Goal: Information Seeking & Learning: Learn about a topic

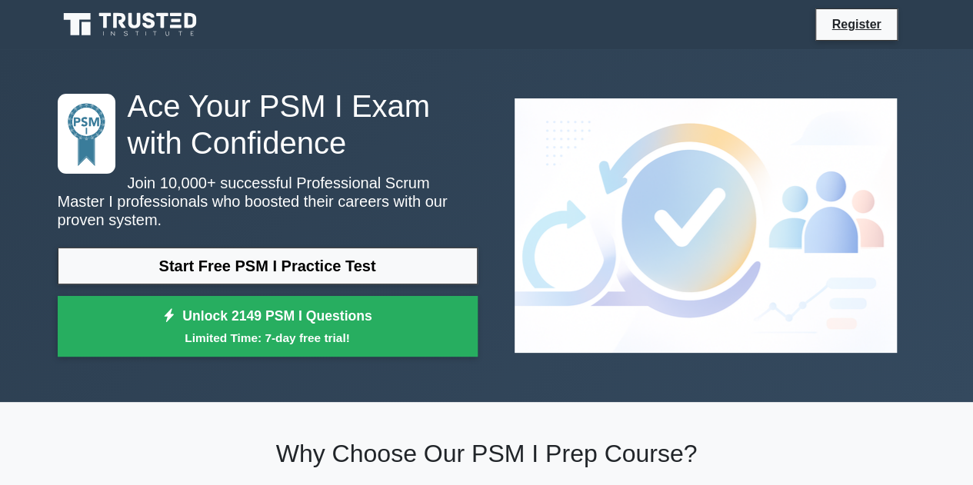
click at [576, 301] on div "Ace Your PSM I Exam with Confidence Join 10,000+ successful Professional Scrum …" at bounding box center [486, 225] width 876 height 279
click at [831, 38] on li "Register" at bounding box center [855, 24] width 81 height 32
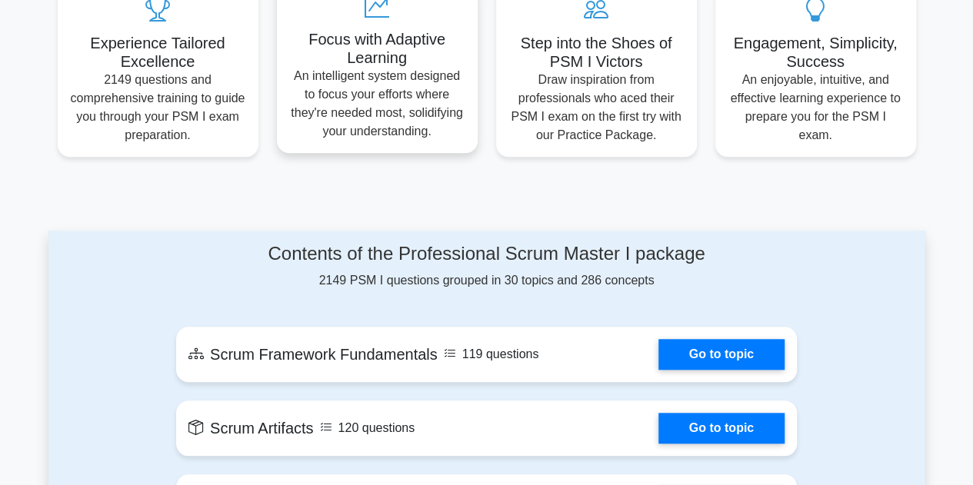
scroll to position [384, 0]
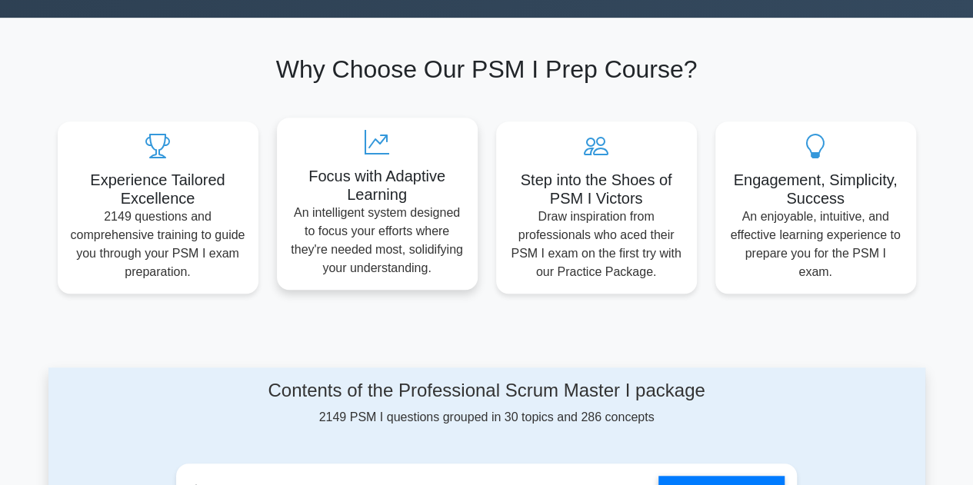
click at [384, 175] on h5 "Focus with Adaptive Learning" at bounding box center [377, 185] width 176 height 37
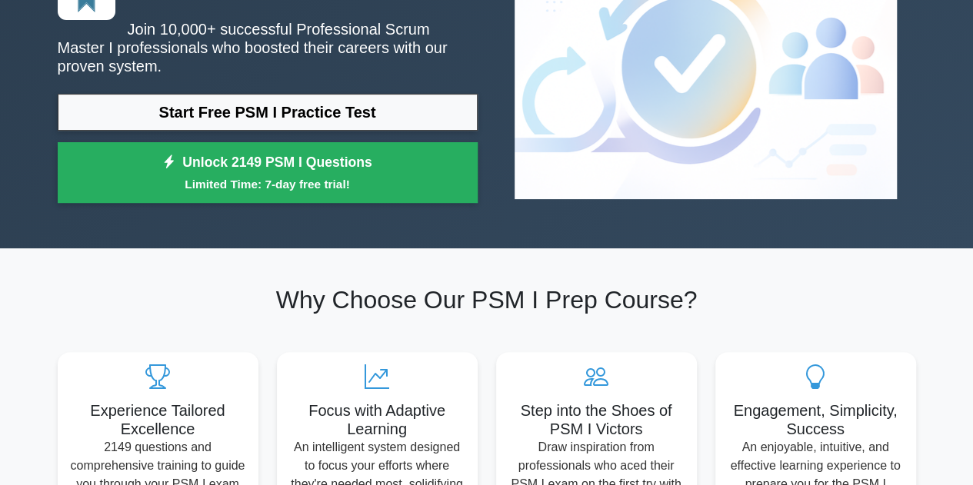
scroll to position [308, 0]
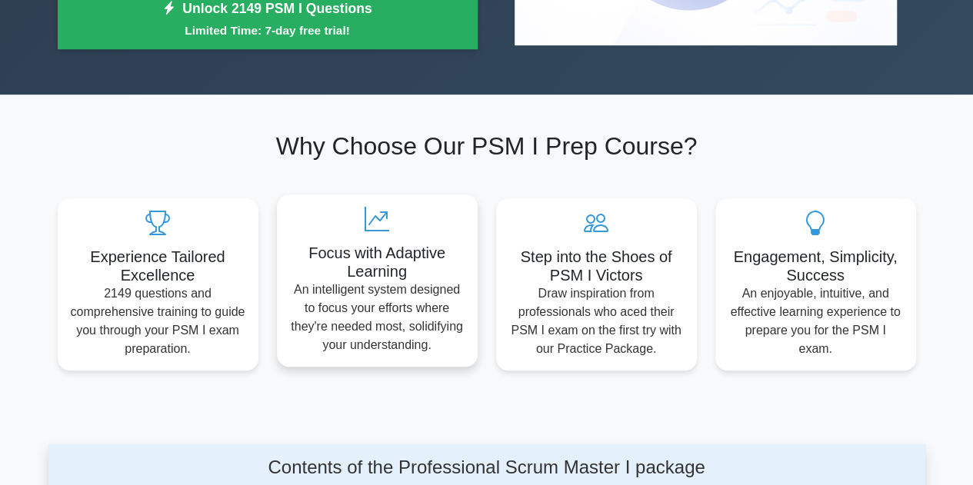
click at [351, 239] on div "Focus with Adaptive Learning An intelligent system designed to focus your effor…" at bounding box center [377, 281] width 201 height 172
click at [381, 245] on h5 "Focus with Adaptive Learning" at bounding box center [377, 262] width 176 height 37
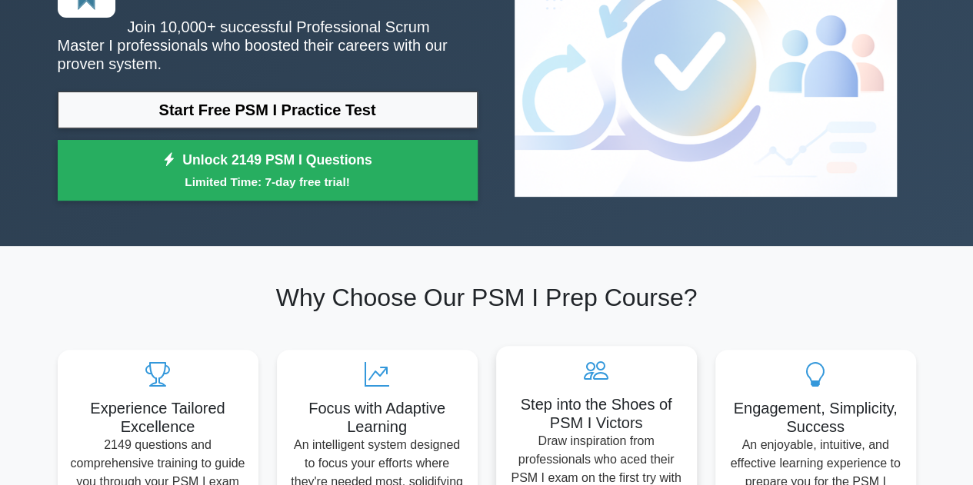
scroll to position [154, 0]
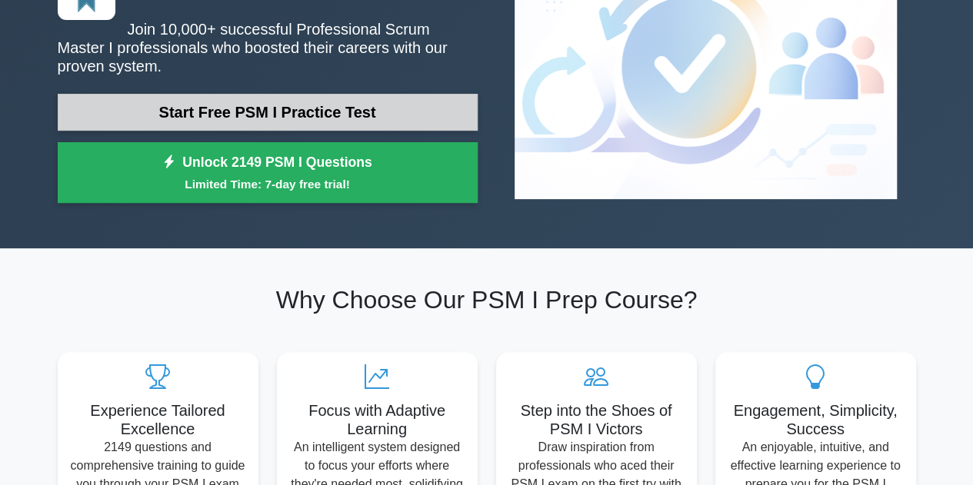
click at [323, 100] on link "Start Free PSM I Practice Test" at bounding box center [268, 112] width 420 height 37
click at [324, 99] on link "Start Free PSM I Practice Test" at bounding box center [268, 112] width 420 height 37
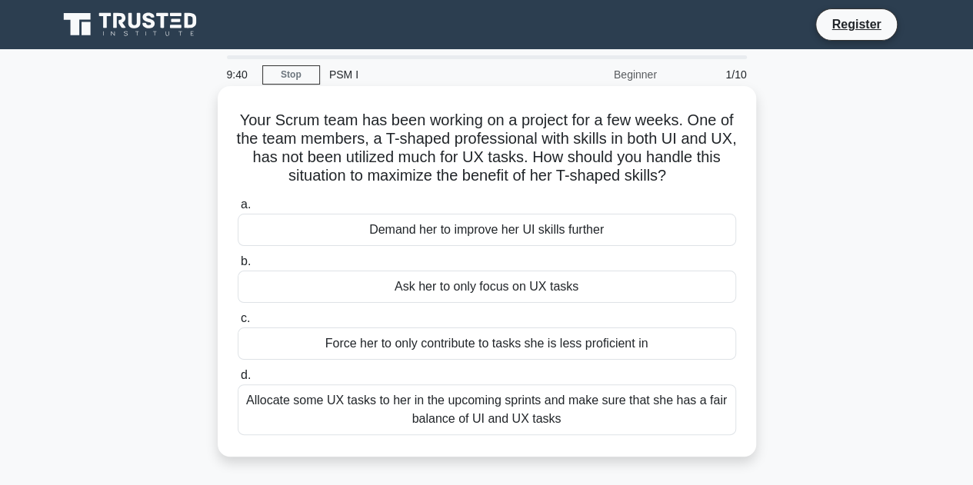
click at [471, 223] on div "Demand her to improve her UI skills further" at bounding box center [487, 230] width 498 height 32
click at [238, 210] on input "a. Demand her to improve her UI skills further" at bounding box center [238, 205] width 0 height 10
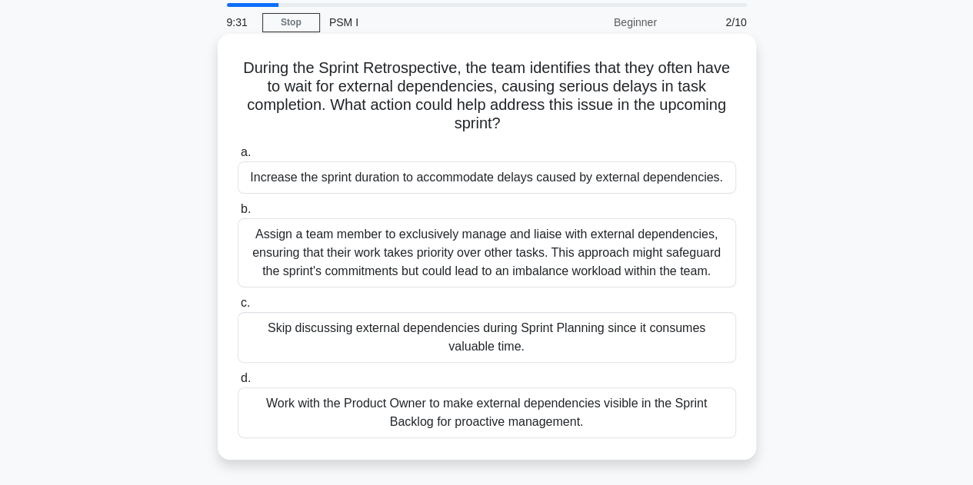
scroll to position [77, 0]
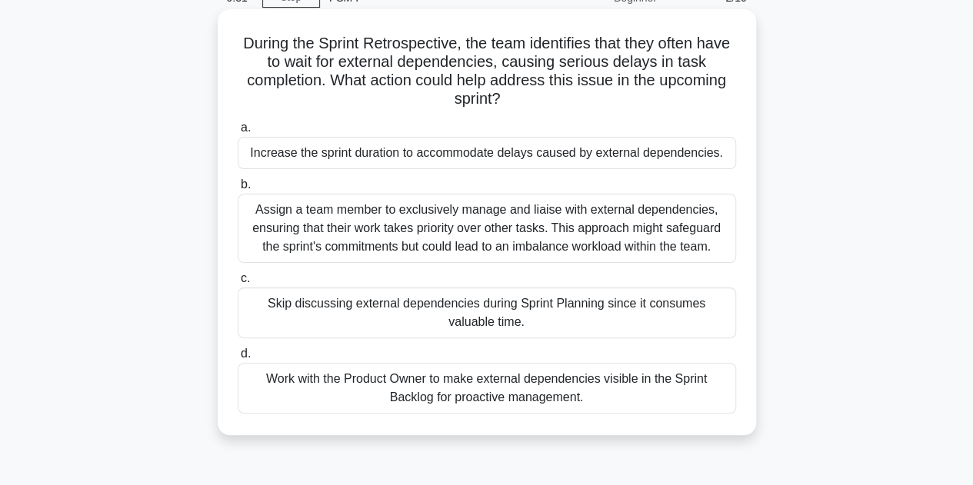
click at [414, 377] on div "Work with the Product Owner to make external dependencies visible in the Sprint…" at bounding box center [487, 388] width 498 height 51
click at [238, 359] on input "d. Work with the Product Owner to make external dependencies visible in the Spr…" at bounding box center [238, 354] width 0 height 10
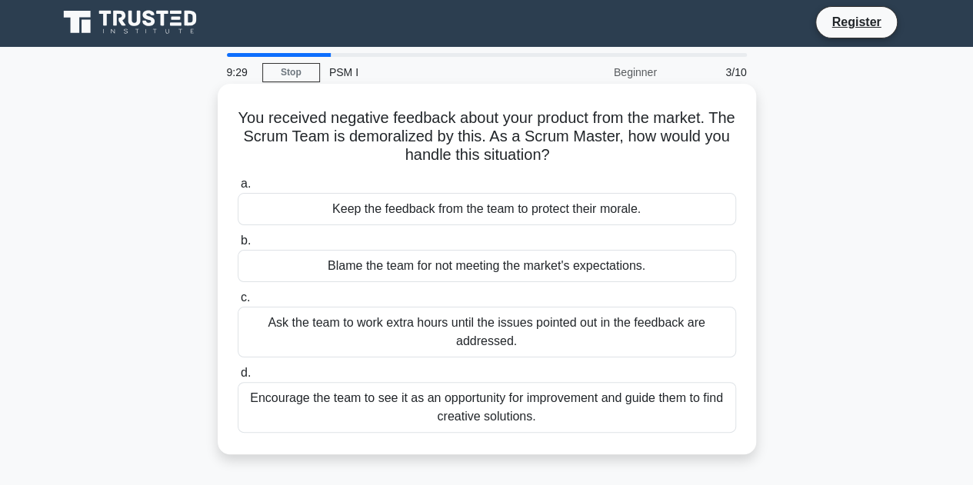
scroll to position [0, 0]
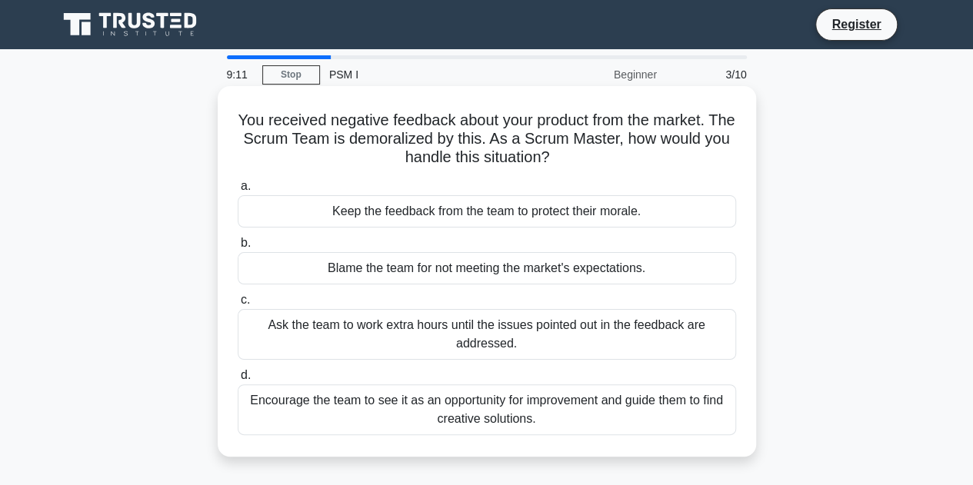
click at [422, 269] on div "Blame the team for not meeting the market's expectations." at bounding box center [487, 268] width 498 height 32
click at [238, 248] on input "b. Blame the team for not meeting the market's expectations." at bounding box center [238, 243] width 0 height 10
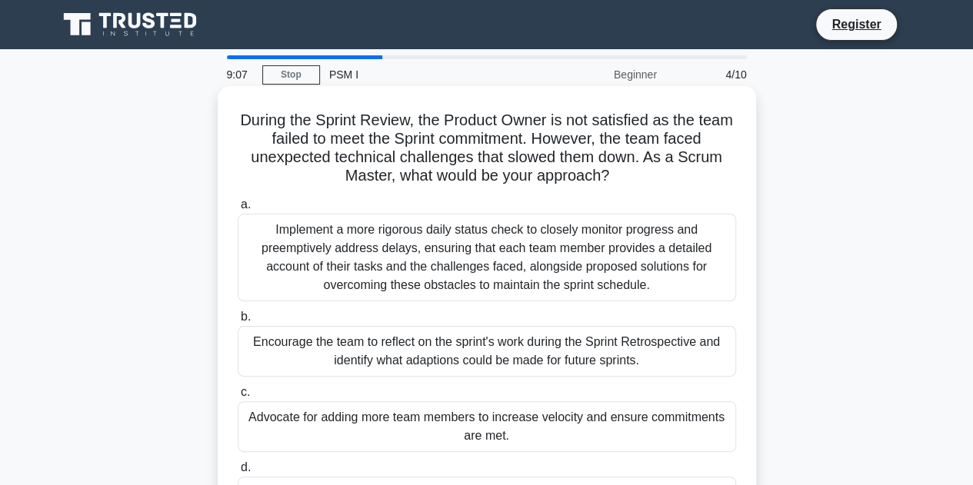
click at [369, 264] on div "Implement a more rigorous daily status check to closely monitor progress and pr…" at bounding box center [487, 258] width 498 height 88
click at [238, 210] on input "a. Implement a more rigorous daily status check to closely monitor progress and…" at bounding box center [238, 205] width 0 height 10
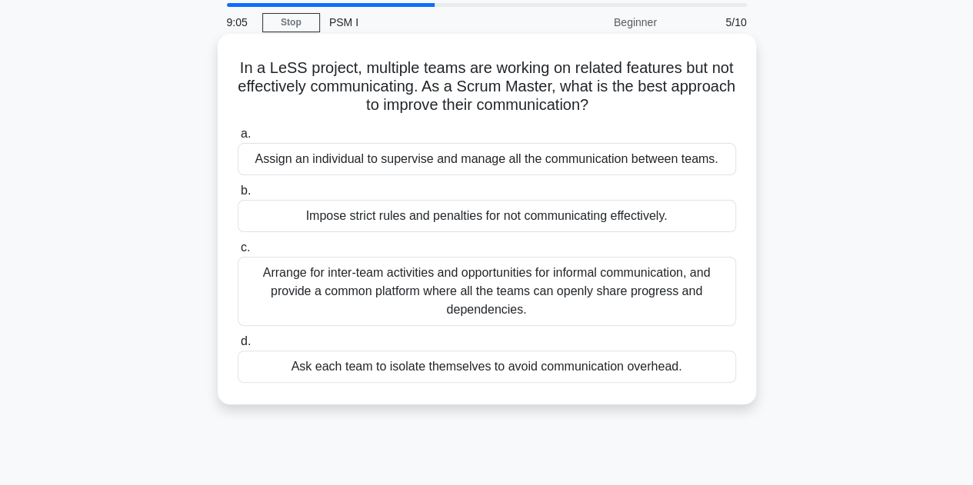
scroll to position [77, 0]
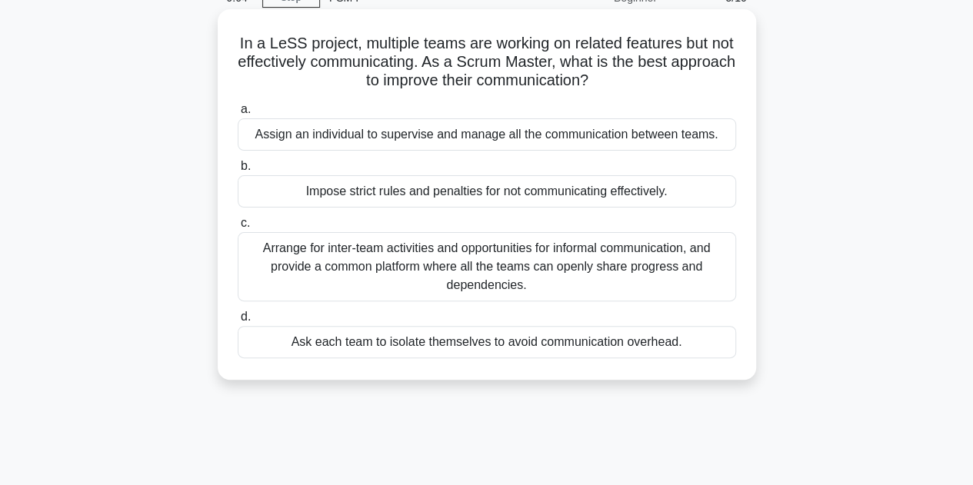
click at [470, 294] on div "Arrange for inter-team activities and opportunities for informal communication,…" at bounding box center [487, 266] width 498 height 69
click at [238, 228] on input "c. Arrange for inter-team activities and opportunities for informal communicati…" at bounding box center [238, 223] width 0 height 10
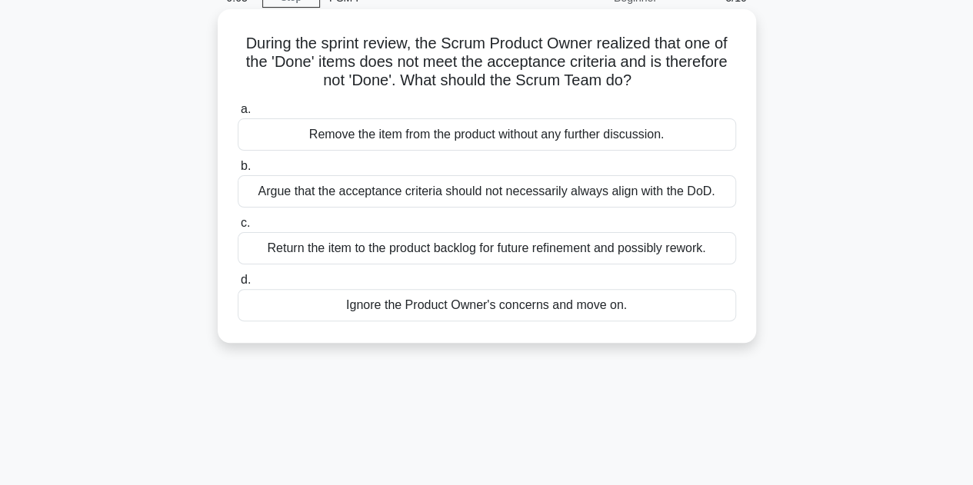
scroll to position [0, 0]
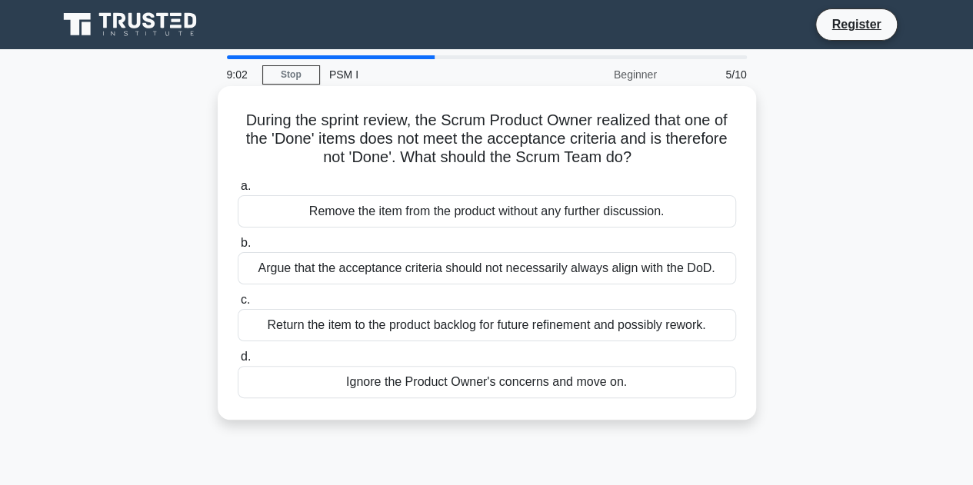
click at [489, 219] on div "Remove the item from the product without any further discussion." at bounding box center [487, 211] width 498 height 32
click at [238, 191] on input "a. Remove the item from the product without any further discussion." at bounding box center [238, 186] width 0 height 10
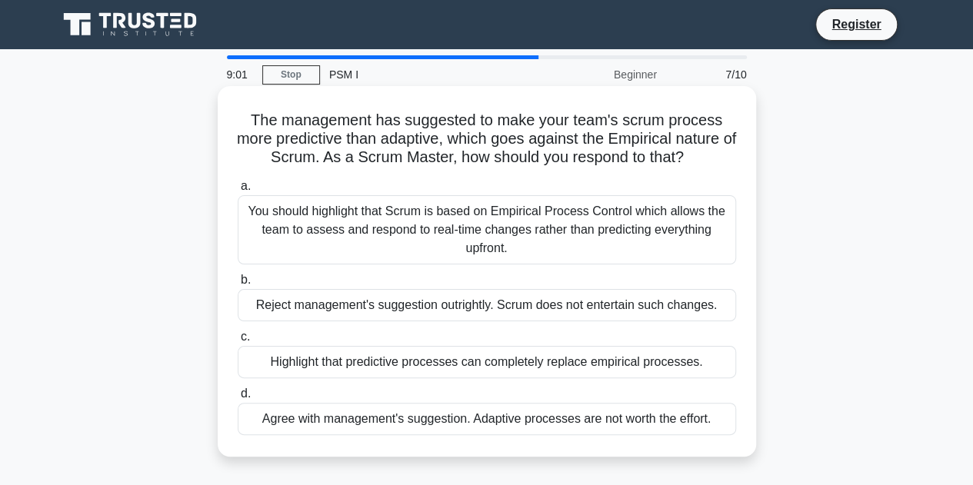
click at [475, 287] on label "b. Reject management's suggestion outrightly. Scrum does not entertain such cha…" at bounding box center [487, 296] width 498 height 51
click at [238, 285] on input "b. Reject management's suggestion outrightly. Scrum does not entertain such cha…" at bounding box center [238, 280] width 0 height 10
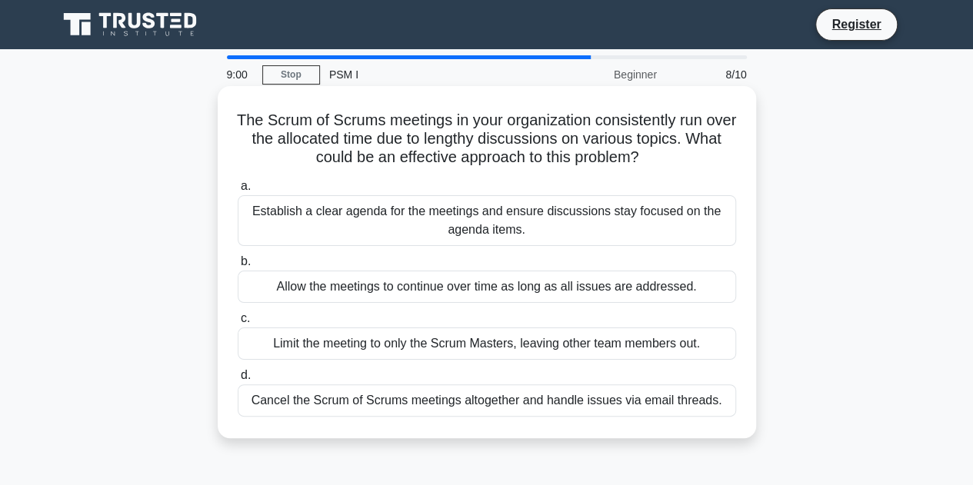
click at [473, 294] on div "Allow the meetings to continue over time as long as all issues are addressed." at bounding box center [487, 287] width 498 height 32
click at [238, 267] on input "b. Allow the meetings to continue over time as long as all issues are addressed." at bounding box center [238, 262] width 0 height 10
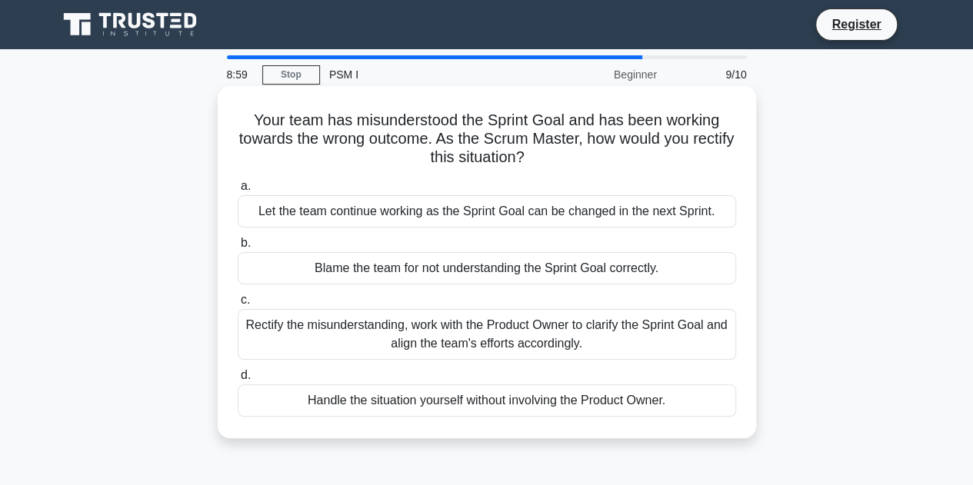
click at [480, 340] on div "Rectify the misunderstanding, work with the Product Owner to clarify the Sprint…" at bounding box center [487, 334] width 498 height 51
click at [238, 305] on input "c. Rectify the misunderstanding, work with the Product Owner to clarify the Spr…" at bounding box center [238, 300] width 0 height 10
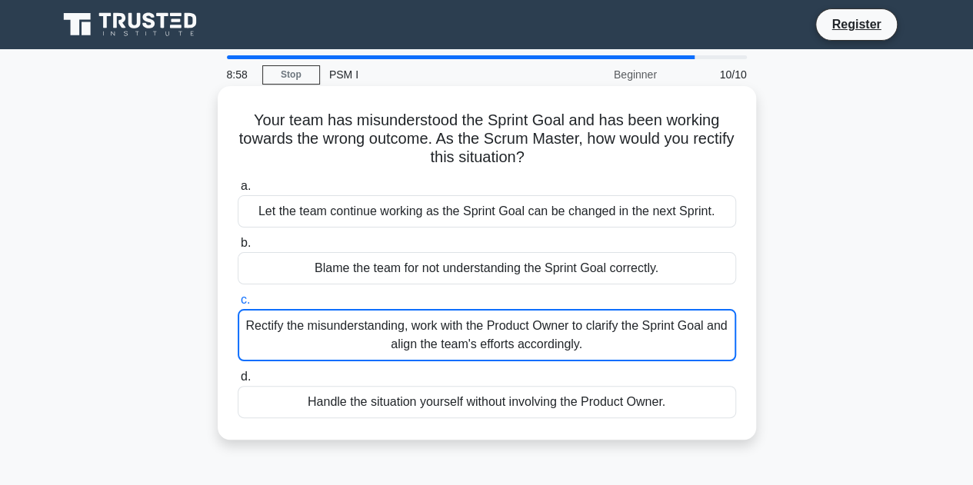
click at [521, 218] on div "Let the team continue working as the Sprint Goal can be changed in the next Spr…" at bounding box center [487, 211] width 498 height 32
click at [238, 191] on input "a. Let the team continue working as the Sprint Goal can be changed in the next …" at bounding box center [238, 186] width 0 height 10
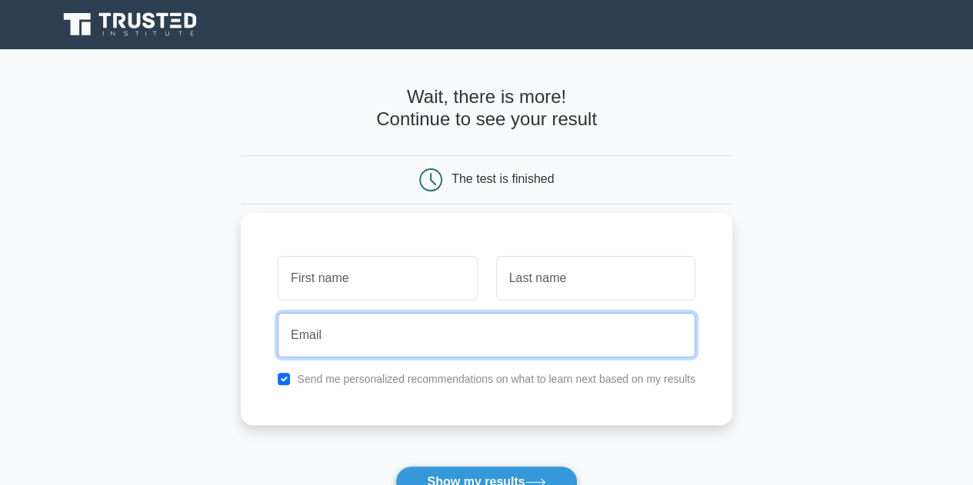
click at [574, 342] on input "email" at bounding box center [486, 335] width 417 height 45
type input "wyclefbecaam@gmail.com"
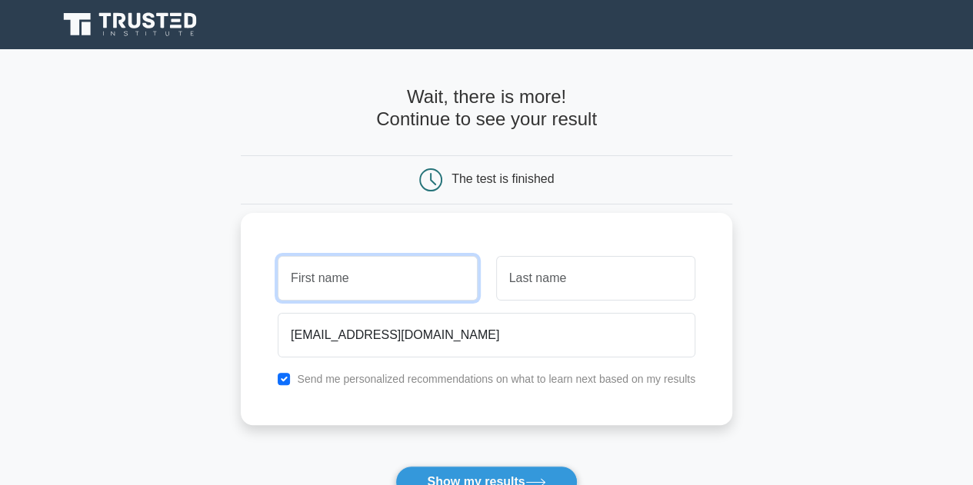
click at [408, 281] on input "text" at bounding box center [377, 278] width 199 height 45
type input "wyclef"
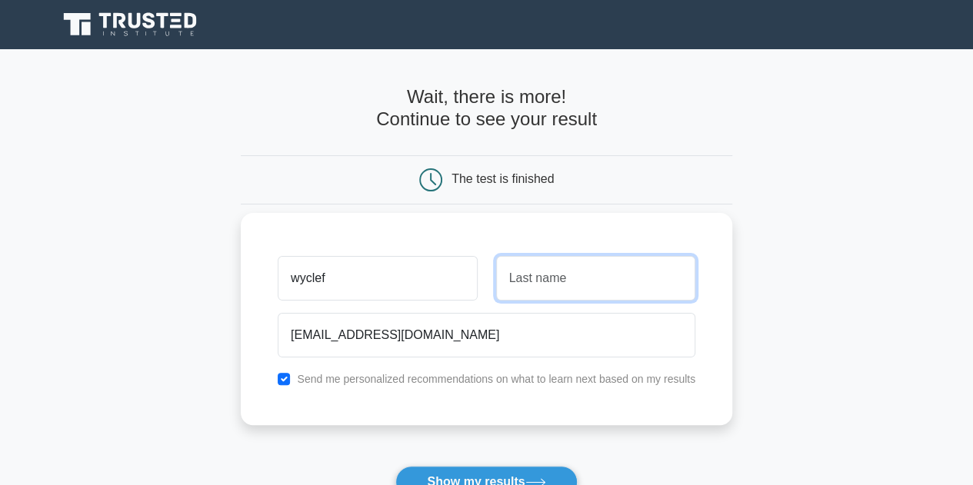
click at [531, 274] on input "text" at bounding box center [595, 278] width 199 height 45
type input "Becaam"
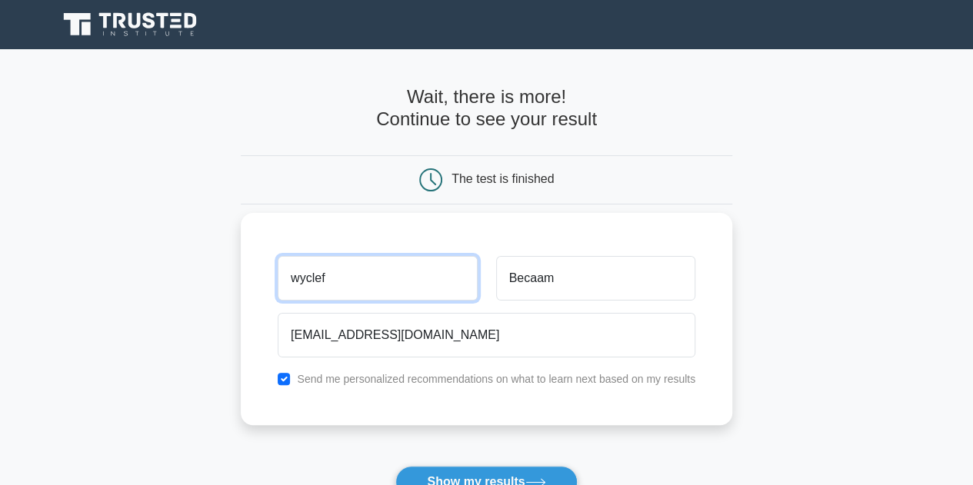
click at [402, 275] on input "wyclef" at bounding box center [377, 278] width 199 height 45
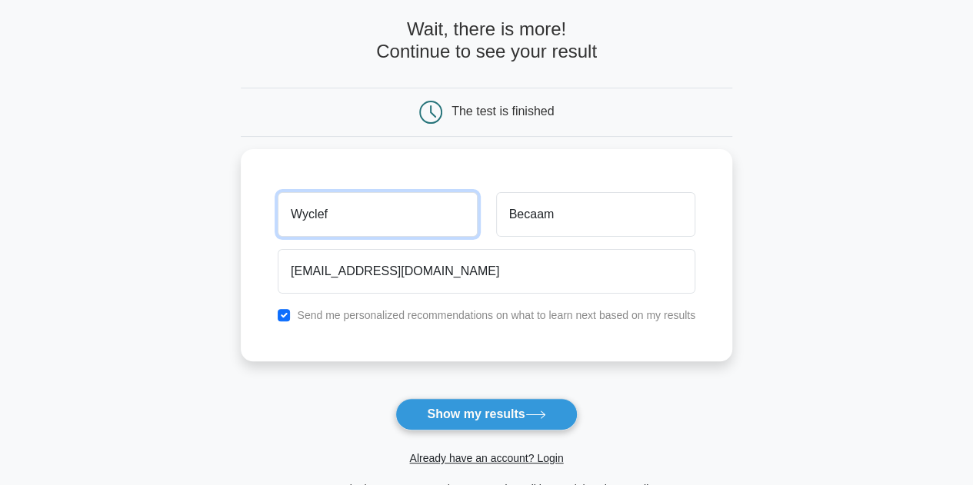
scroll to position [154, 0]
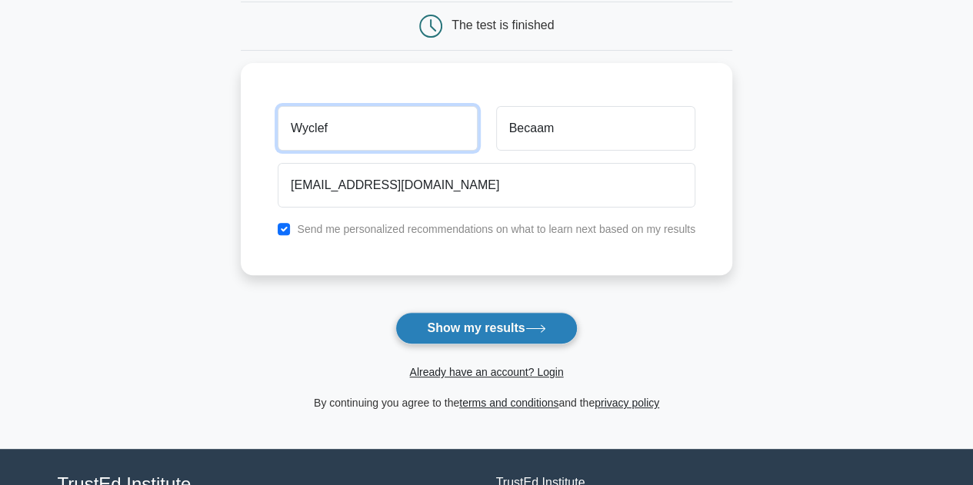
type input "Wyclef"
click at [420, 321] on button "Show my results" at bounding box center [485, 328] width 181 height 32
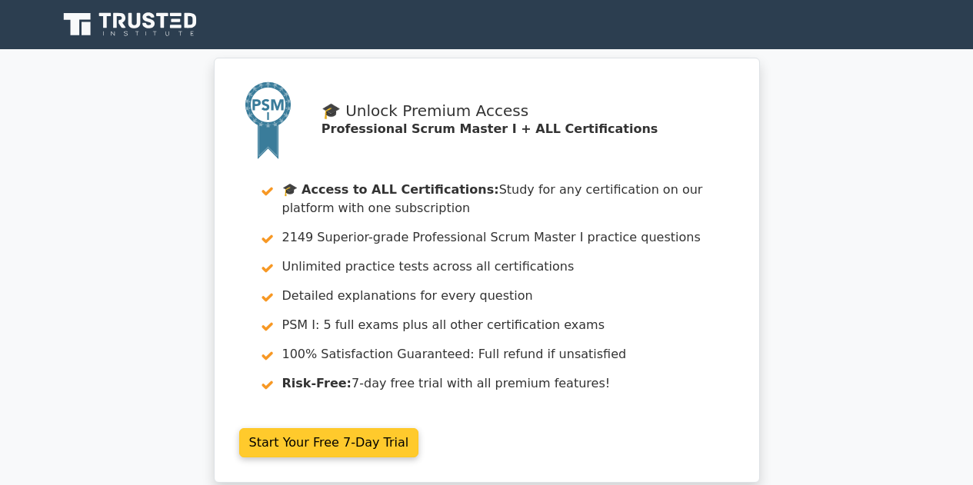
click at [419, 428] on link "Start Your Free 7-Day Trial" at bounding box center [329, 442] width 180 height 29
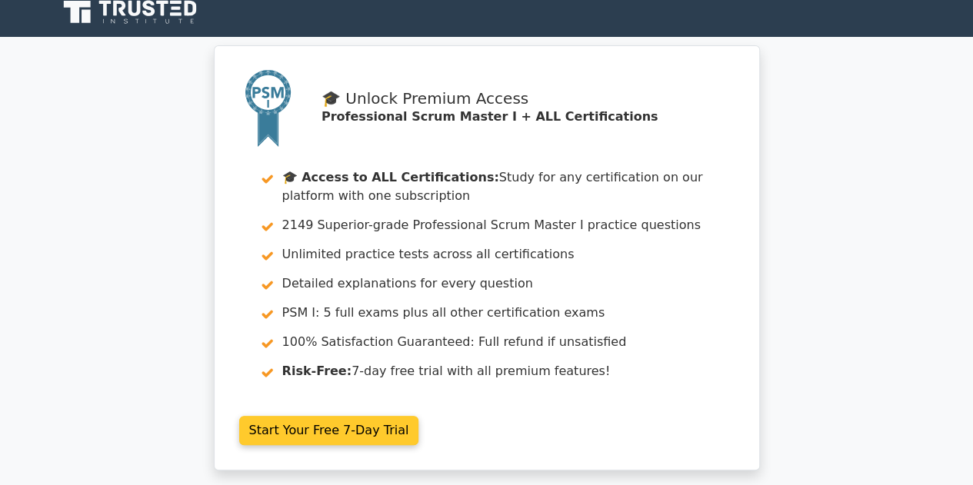
scroll to position [18, 0]
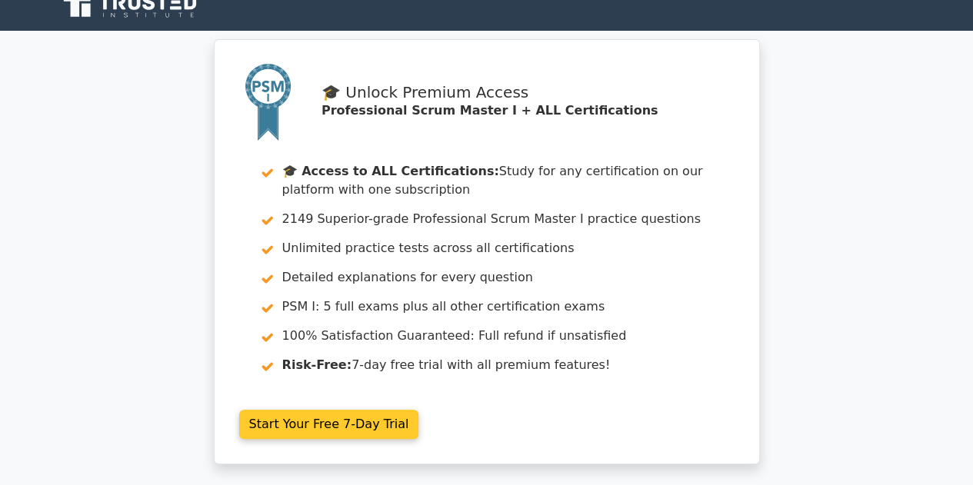
click at [264, 428] on link "Start Your Free 7-Day Trial" at bounding box center [329, 424] width 180 height 29
click at [273, 425] on link "Start Your Free 7-Day Trial" at bounding box center [329, 424] width 180 height 29
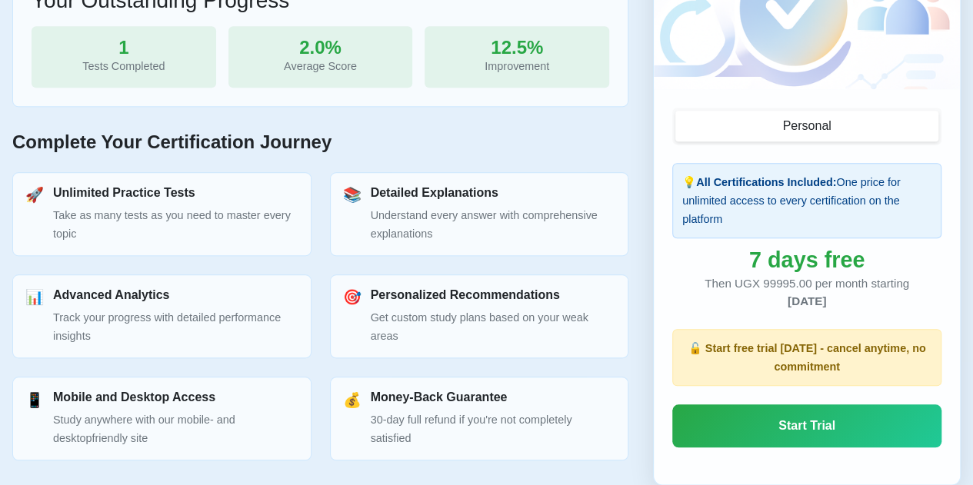
scroll to position [794, 0]
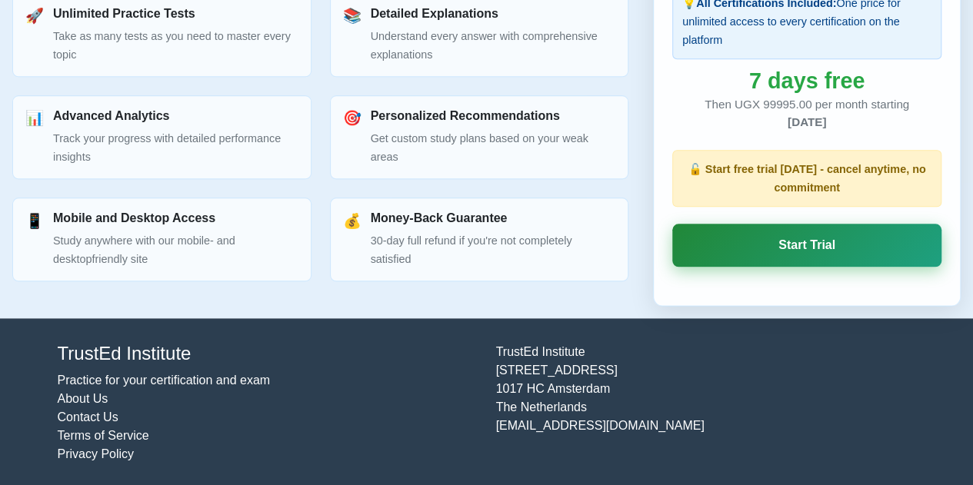
click at [743, 258] on link "Start Trial" at bounding box center [806, 245] width 269 height 43
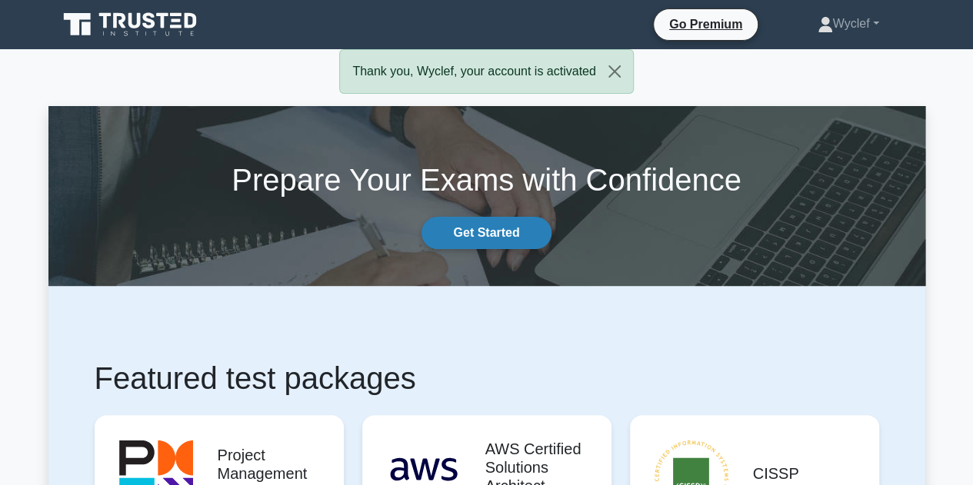
click at [465, 228] on link "Get Started" at bounding box center [485, 233] width 129 height 32
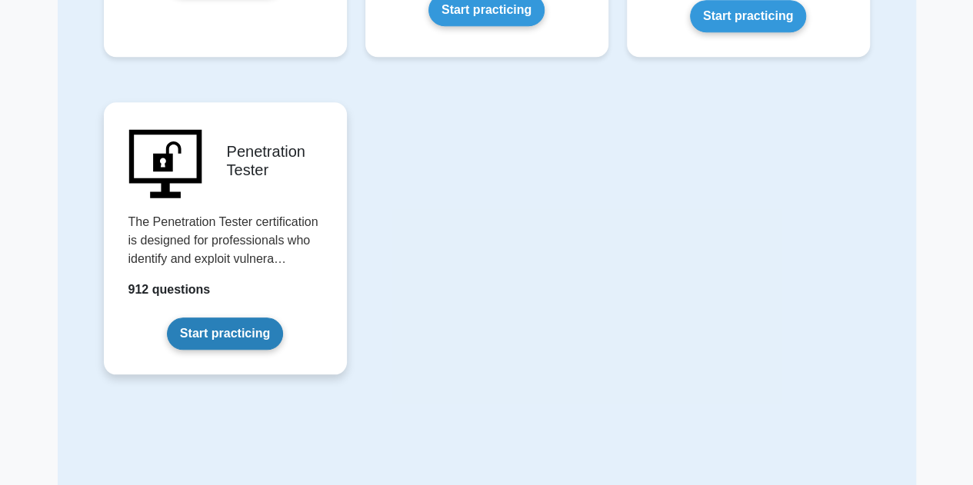
scroll to position [3496, 0]
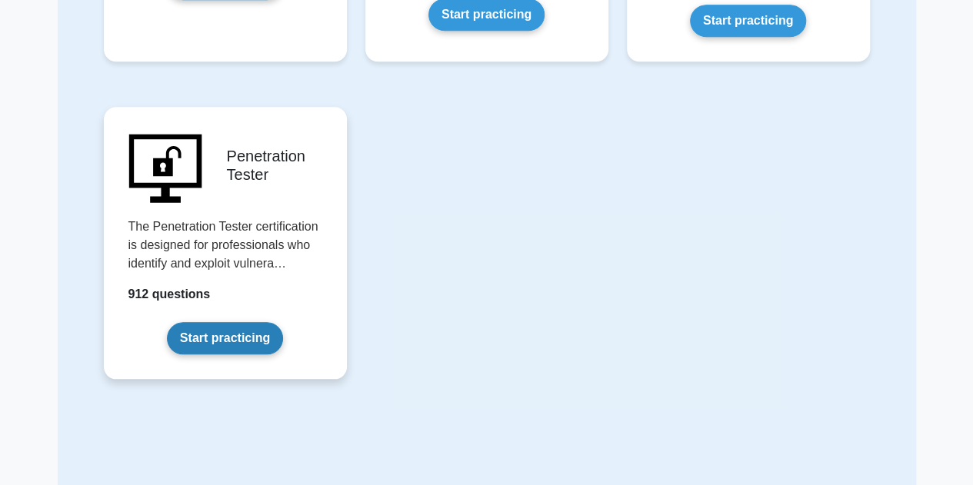
click at [228, 322] on link "Start practicing" at bounding box center [225, 338] width 116 height 32
click at [229, 322] on link "Start practicing" at bounding box center [225, 338] width 116 height 32
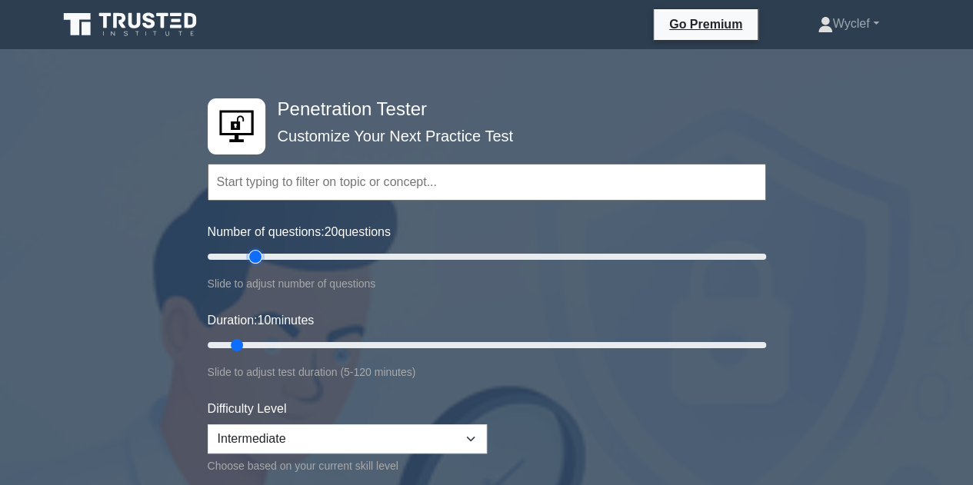
click at [255, 254] on input "Number of questions: 20 questions" at bounding box center [487, 257] width 558 height 18
click at [238, 259] on input "Number of questions: 20 questions" at bounding box center [487, 257] width 558 height 18
type input "20"
click at [253, 258] on input "Number of questions: 15 questions" at bounding box center [487, 257] width 558 height 18
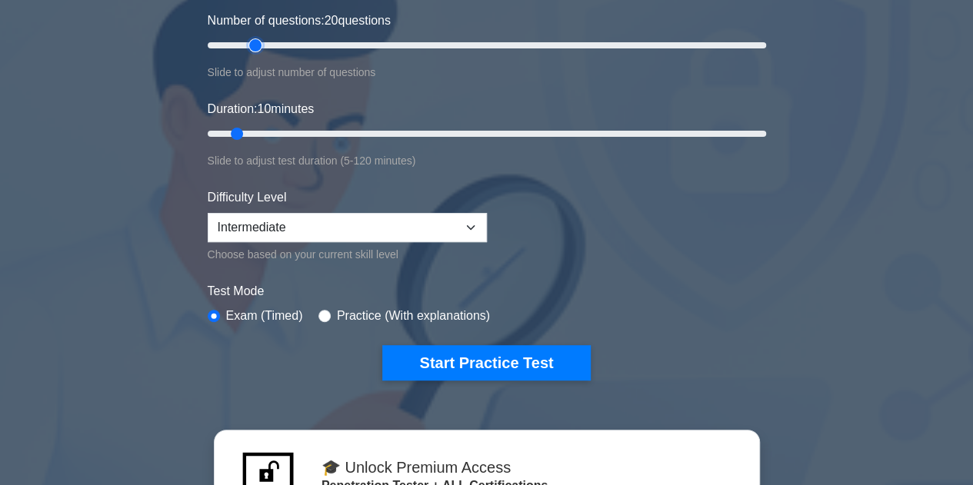
scroll to position [231, 0]
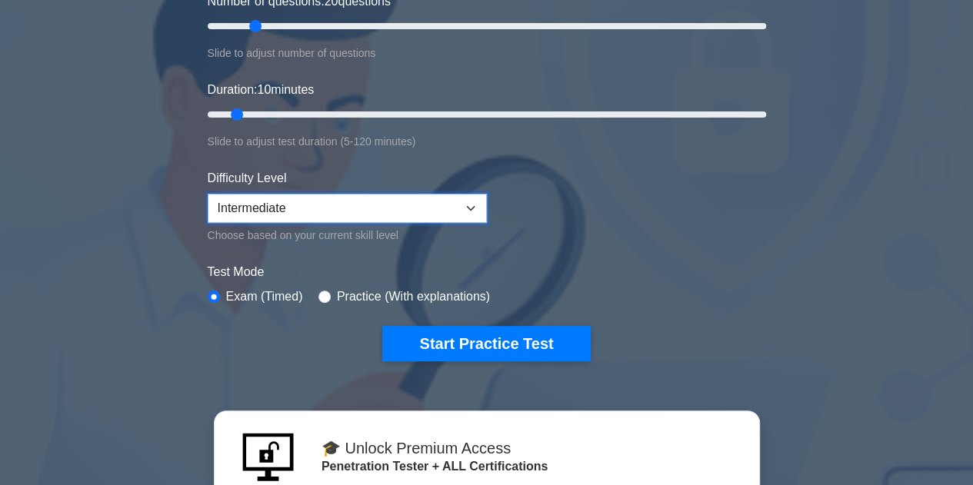
click at [303, 211] on select "Beginner Intermediate Expert" at bounding box center [347, 208] width 279 height 29
select select "beginner"
click at [208, 194] on select "Beginner Intermediate Expert" at bounding box center [347, 208] width 279 height 29
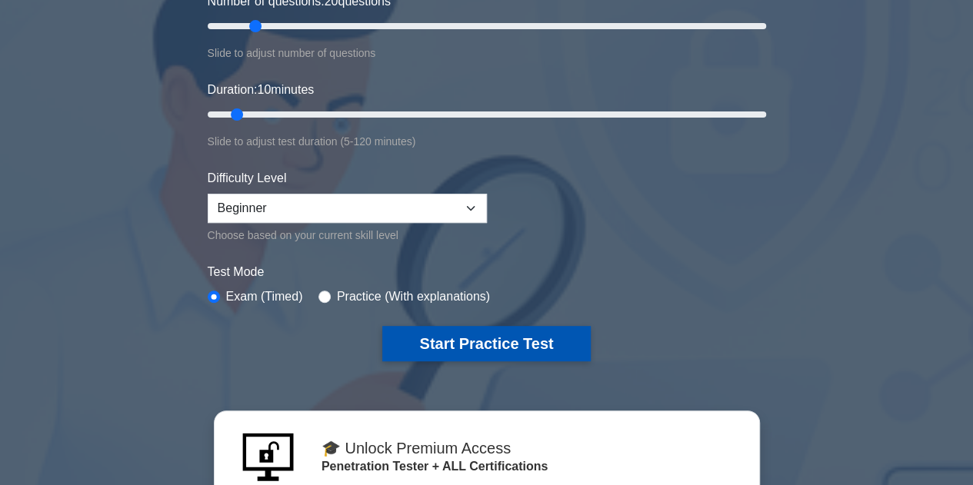
click at [437, 341] on button "Start Practice Test" at bounding box center [486, 343] width 208 height 35
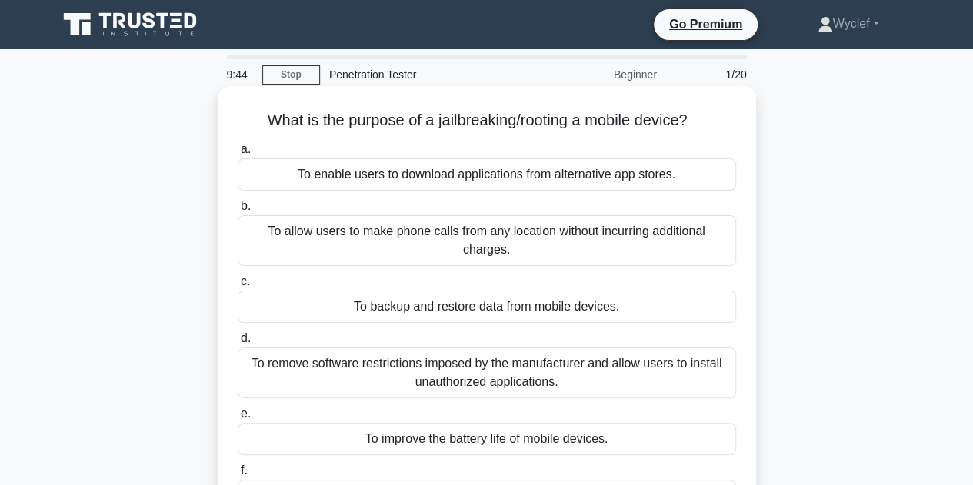
click at [436, 311] on div "To backup and restore data from mobile devices." at bounding box center [487, 307] width 498 height 32
click at [238, 287] on input "c. To backup and restore data from mobile devices." at bounding box center [238, 282] width 0 height 10
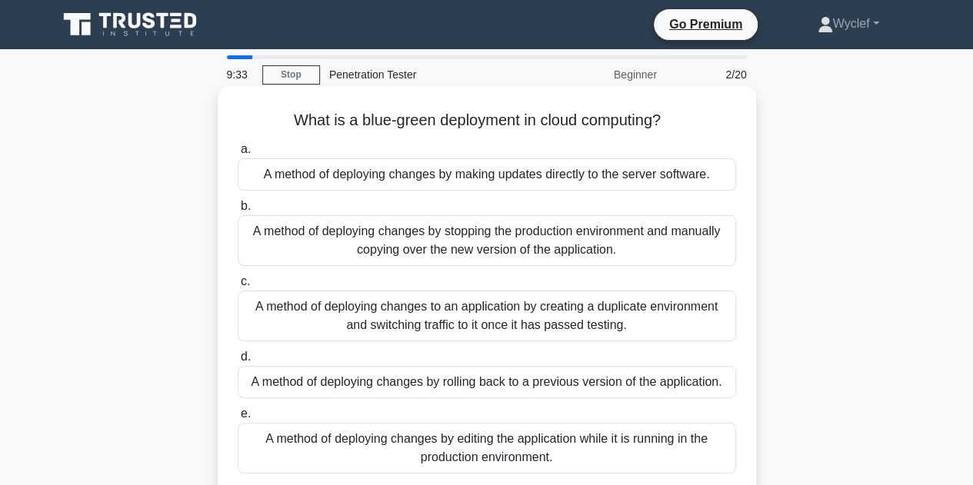
click at [360, 310] on div "A method of deploying changes to an application by creating a duplicate environ…" at bounding box center [487, 316] width 498 height 51
click at [238, 287] on input "c. A method of deploying changes to an application by creating a duplicate envi…" at bounding box center [238, 282] width 0 height 10
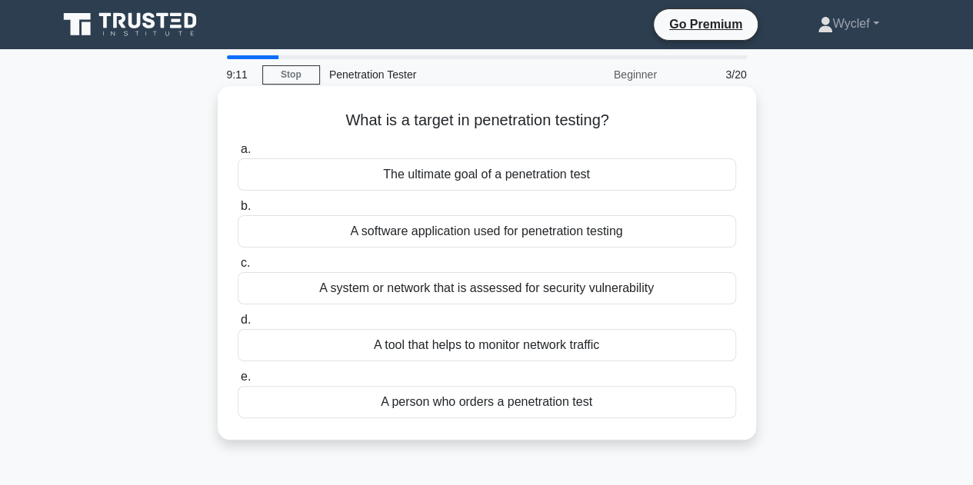
click at [495, 178] on div "The ultimate goal of a penetration test" at bounding box center [487, 174] width 498 height 32
click at [238, 155] on input "a. The ultimate goal of a penetration test" at bounding box center [238, 150] width 0 height 10
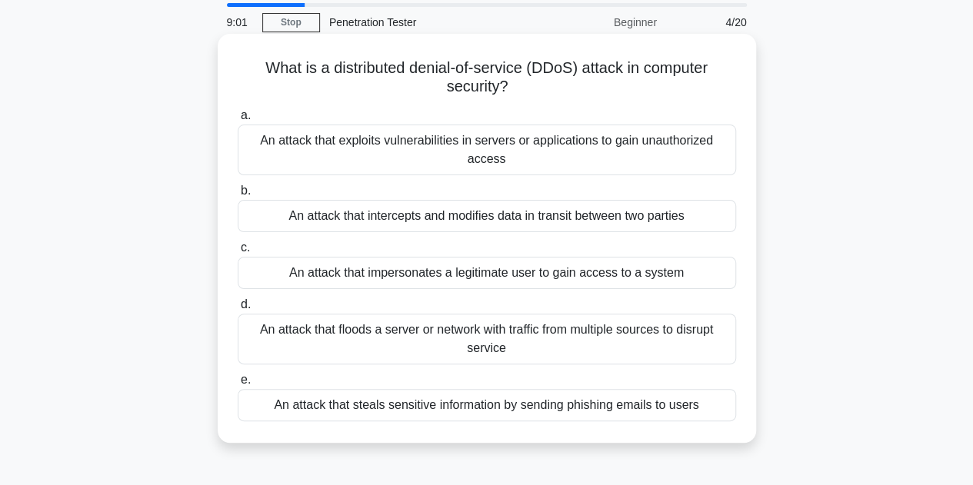
scroll to position [77, 0]
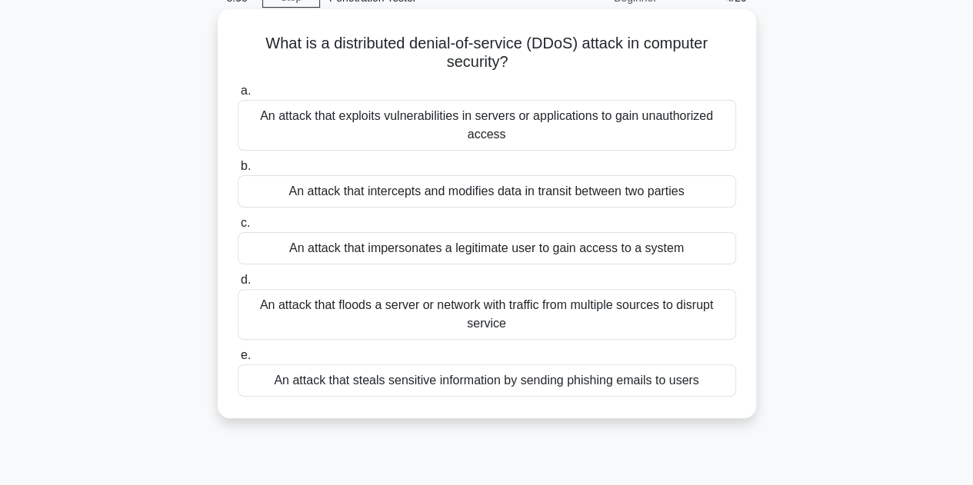
click at [377, 311] on div "An attack that floods a server or network with traffic from multiple sources to…" at bounding box center [487, 314] width 498 height 51
click at [238, 285] on input "d. An attack that floods a server or network with traffic from multiple sources…" at bounding box center [238, 280] width 0 height 10
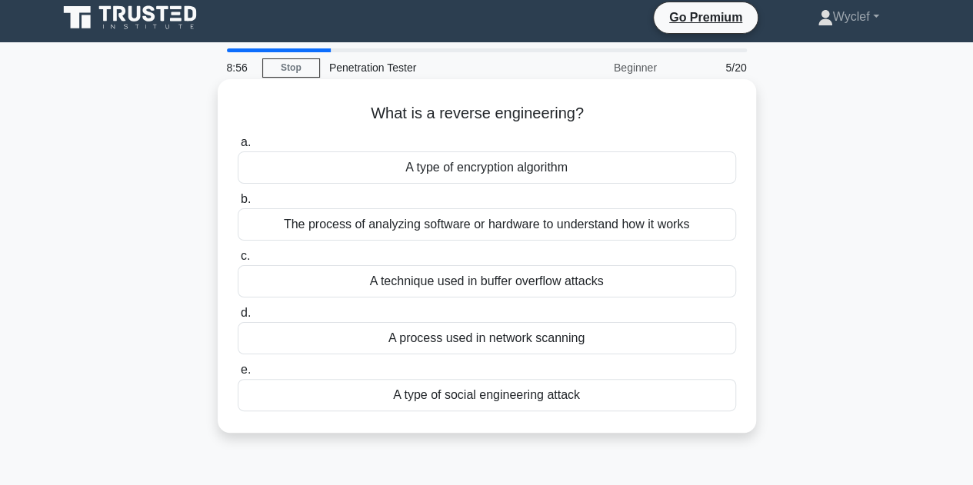
scroll to position [0, 0]
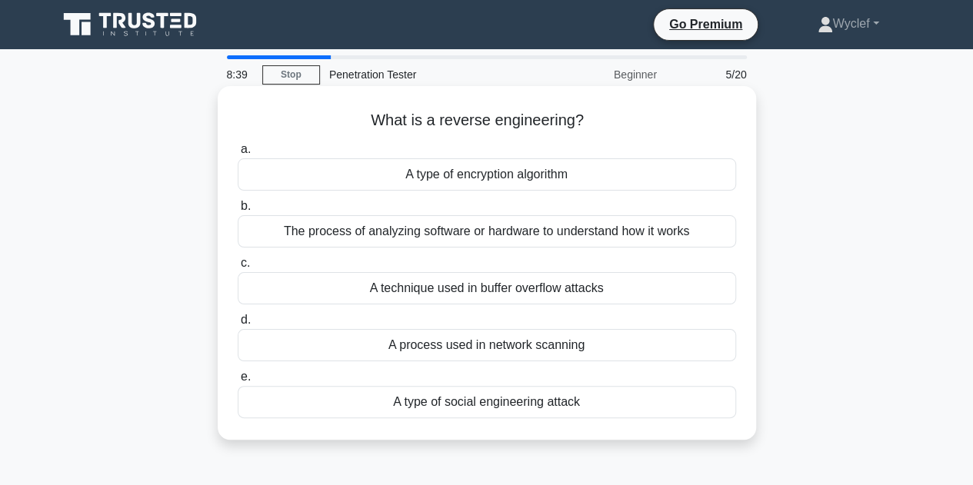
click at [400, 234] on div "The process of analyzing software or hardware to understand how it works" at bounding box center [487, 231] width 498 height 32
click at [238, 211] on input "b. The process of analyzing software or hardware to understand how it works" at bounding box center [238, 206] width 0 height 10
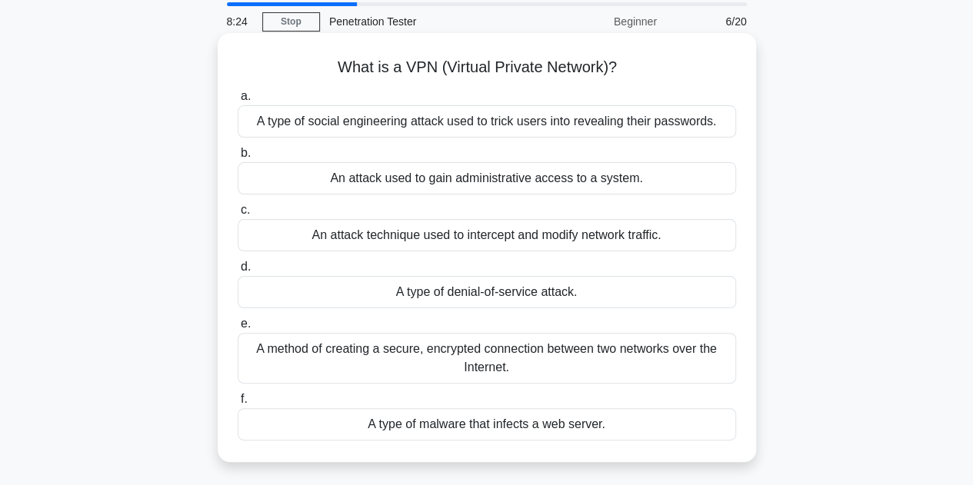
scroll to position [77, 0]
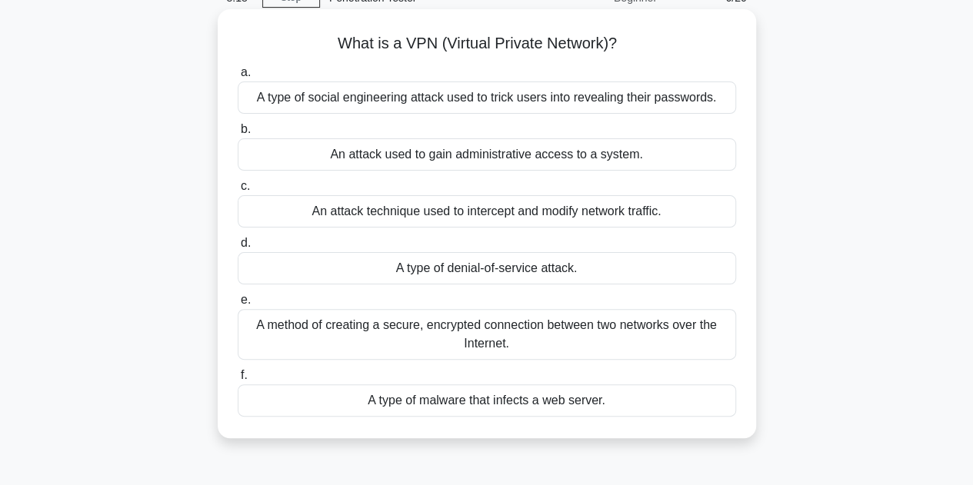
click at [492, 404] on div "A type of malware that infects a web server." at bounding box center [487, 400] width 498 height 32
click at [238, 381] on input "f. A type of malware that infects a web server." at bounding box center [238, 376] width 0 height 10
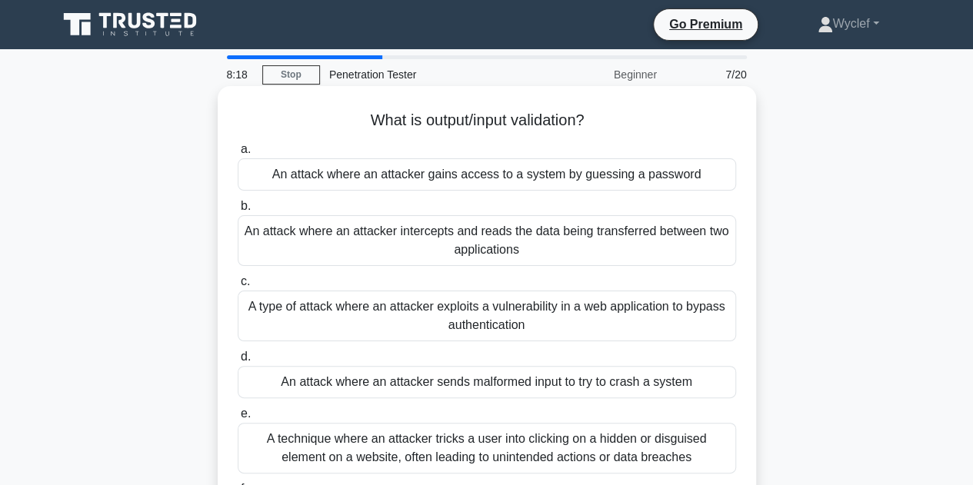
scroll to position [0, 0]
click at [385, 179] on div "An attack where an attacker gains access to a system by guessing a password" at bounding box center [487, 174] width 498 height 32
click at [238, 155] on input "a. An attack where an attacker gains access to a system by guessing a password" at bounding box center [238, 150] width 0 height 10
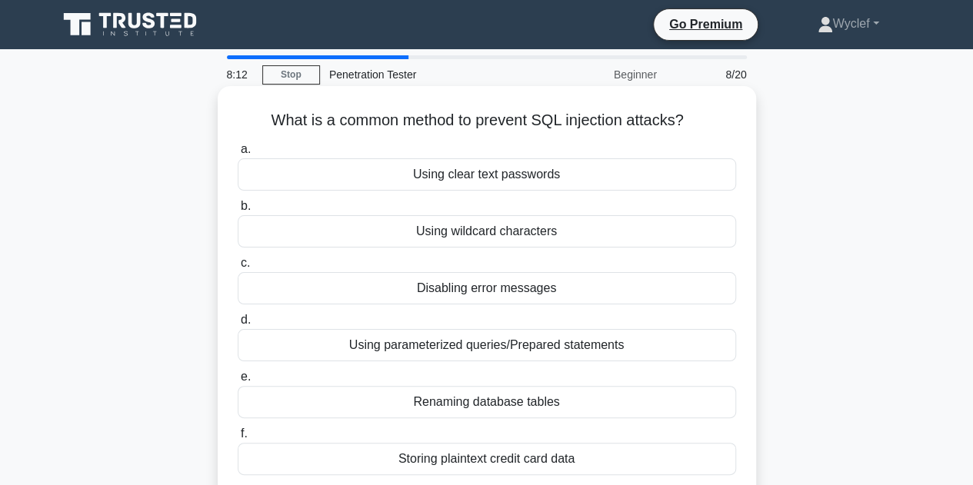
click at [393, 228] on div "Using wildcard characters" at bounding box center [487, 231] width 498 height 32
click at [238, 211] on input "b. Using wildcard characters" at bounding box center [238, 206] width 0 height 10
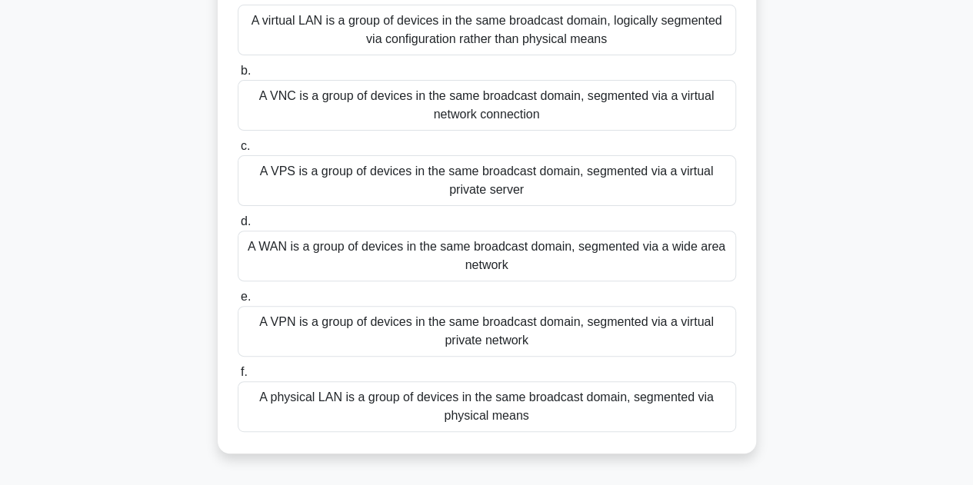
click at [417, 246] on div "A WAN is a group of devices in the same broadcast domain, segmented via a wide …" at bounding box center [487, 256] width 498 height 51
click at [238, 227] on input "d. A WAN is a group of devices in the same broadcast domain, segmented via a wi…" at bounding box center [238, 222] width 0 height 10
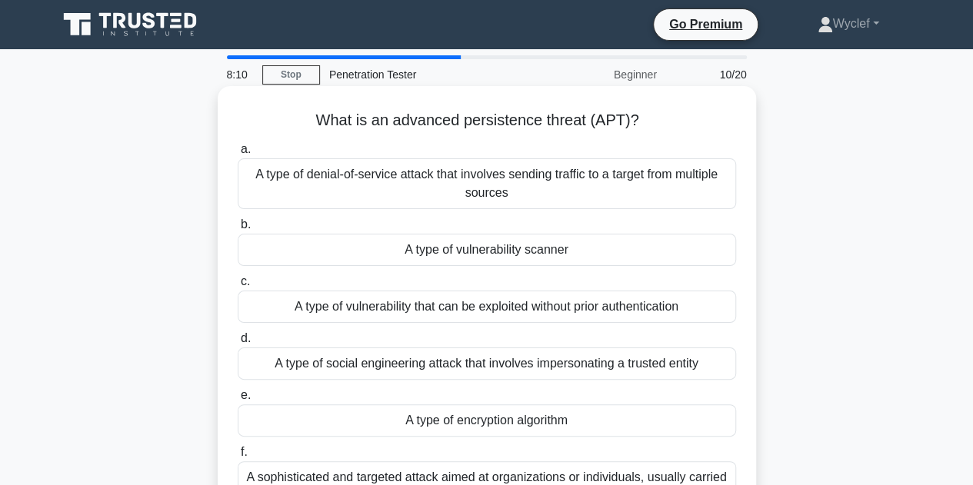
click at [434, 239] on div "A type of vulnerability scanner" at bounding box center [487, 250] width 498 height 32
click at [238, 230] on input "b. A type of vulnerability scanner" at bounding box center [238, 225] width 0 height 10
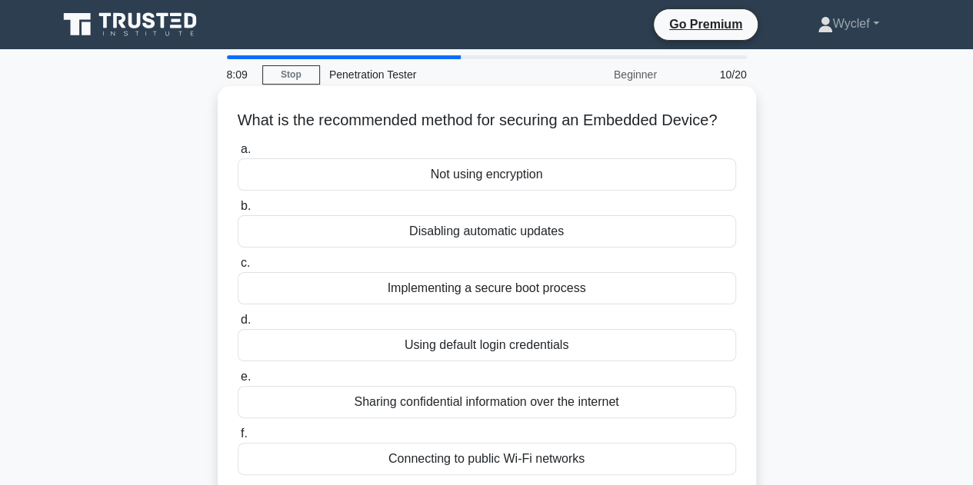
click at [432, 304] on div "Implementing a secure boot process" at bounding box center [487, 288] width 498 height 32
click at [238, 268] on input "c. Implementing a secure boot process" at bounding box center [238, 263] width 0 height 10
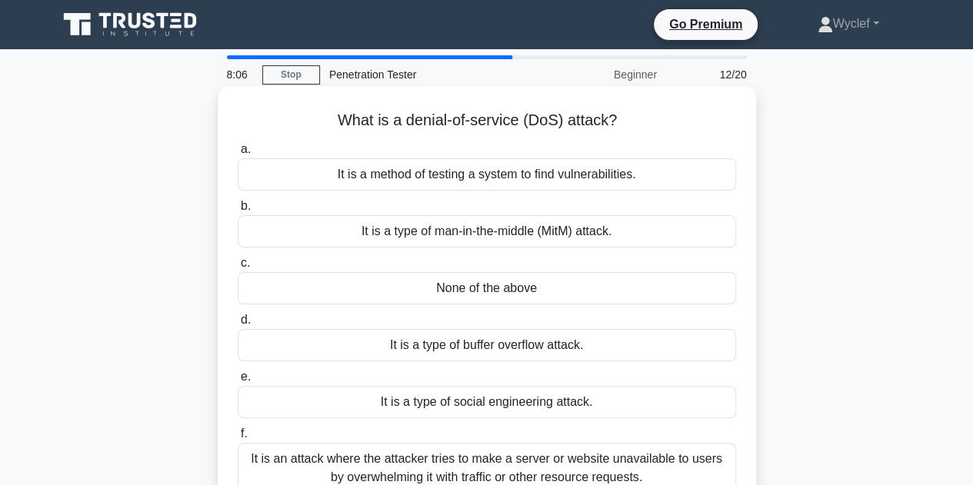
click at [493, 183] on div "It is a method of testing a system to find vulnerabilities." at bounding box center [487, 174] width 498 height 32
click at [238, 155] on input "a. It is a method of testing a system to find vulnerabilities." at bounding box center [238, 150] width 0 height 10
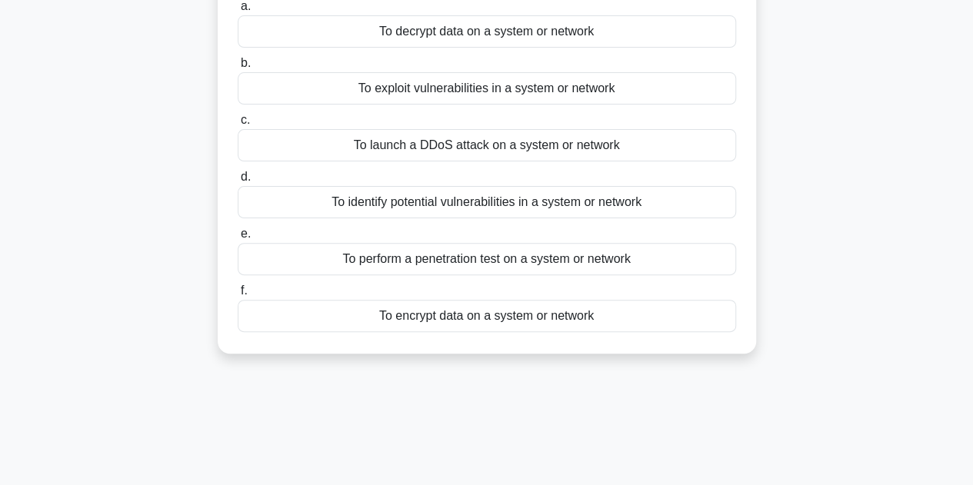
scroll to position [154, 0]
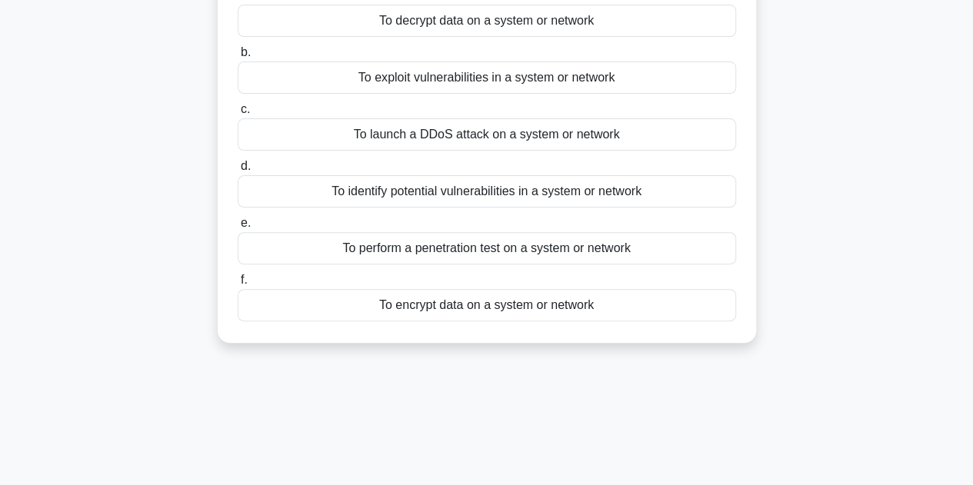
click at [472, 274] on label "f. To encrypt data on a system or network" at bounding box center [487, 296] width 498 height 51
click at [238, 275] on input "f. To encrypt data on a system or network" at bounding box center [238, 280] width 0 height 10
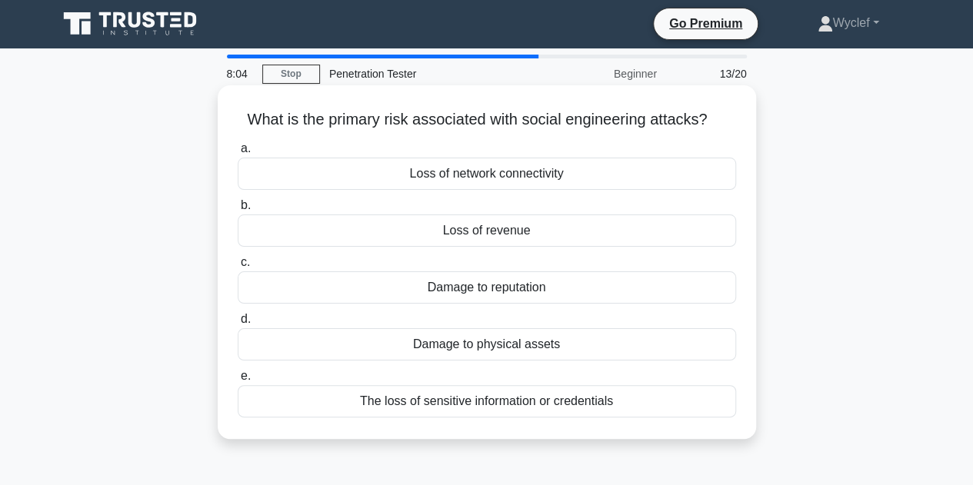
scroll to position [0, 0]
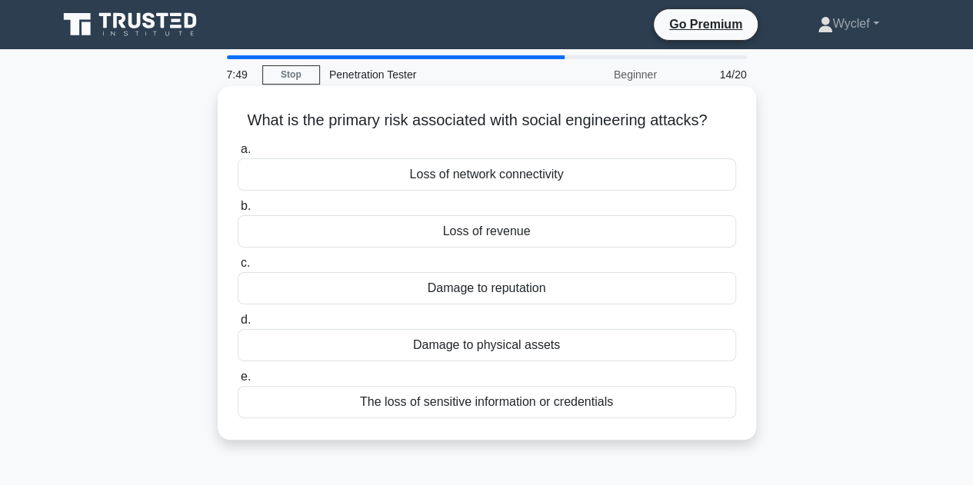
click at [468, 410] on div "The loss of sensitive information or credentials" at bounding box center [487, 402] width 498 height 32
click at [238, 382] on input "e. The loss of sensitive information or credentials" at bounding box center [238, 377] width 0 height 10
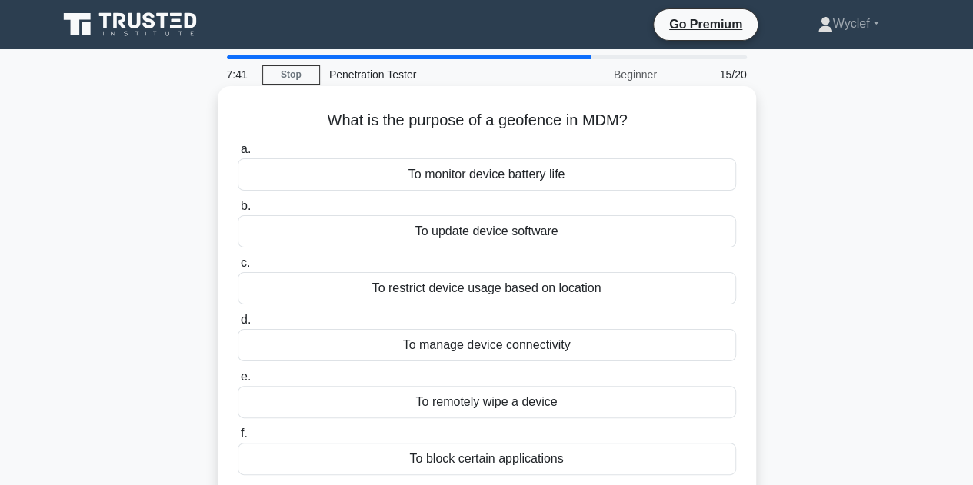
click at [524, 351] on div "To manage device connectivity" at bounding box center [487, 345] width 498 height 32
click at [238, 325] on input "d. To manage device connectivity" at bounding box center [238, 320] width 0 height 10
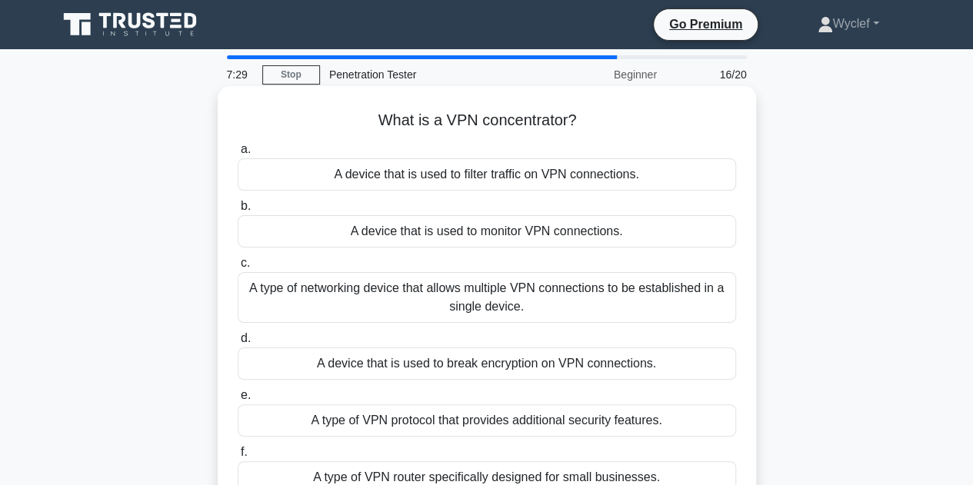
click at [467, 238] on div "A device that is used to monitor VPN connections." at bounding box center [487, 231] width 498 height 32
click at [238, 211] on input "b. A device that is used to monitor VPN connections." at bounding box center [238, 206] width 0 height 10
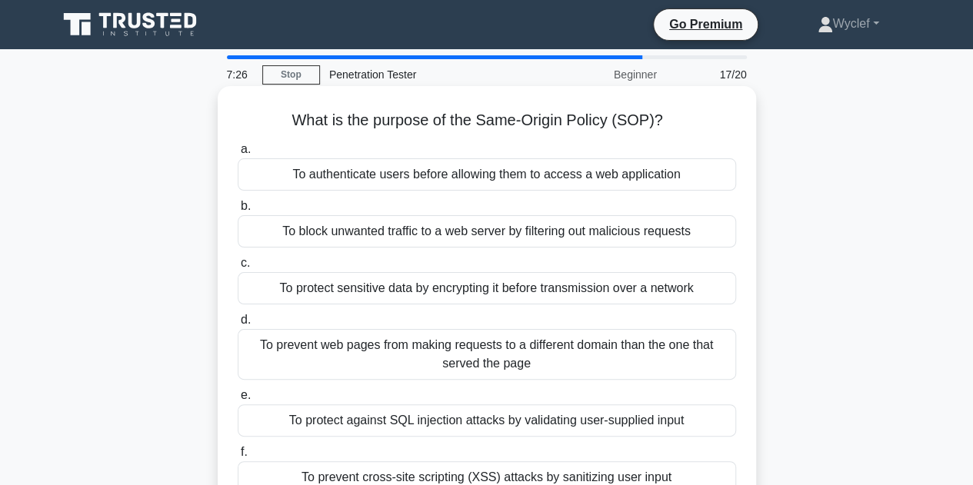
click at [522, 423] on div "To protect against SQL injection attacks by validating user-supplied input" at bounding box center [487, 420] width 498 height 32
click at [238, 401] on input "e. To protect against SQL injection attacks by validating user-supplied input" at bounding box center [238, 396] width 0 height 10
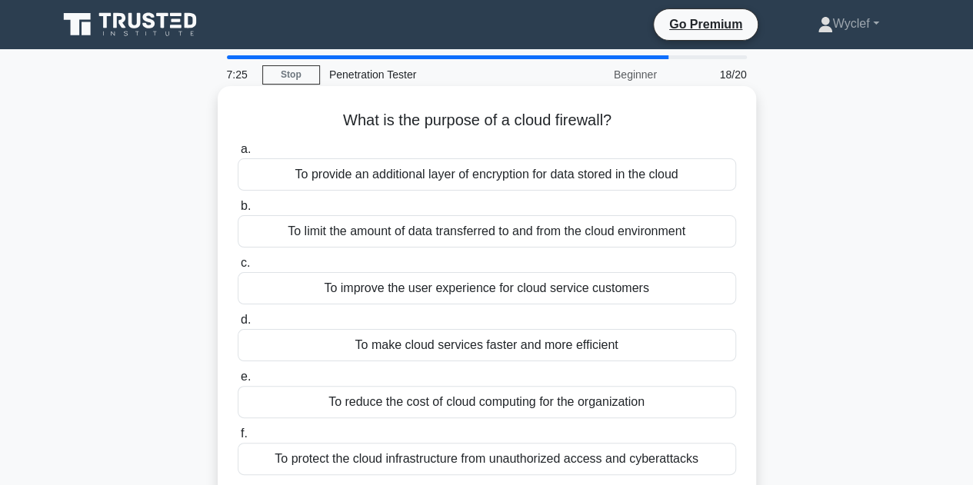
click at [516, 175] on div "To provide an additional layer of encryption for data stored in the cloud" at bounding box center [487, 174] width 498 height 32
click at [238, 155] on input "a. To provide an additional layer of encryption for data stored in the cloud" at bounding box center [238, 150] width 0 height 10
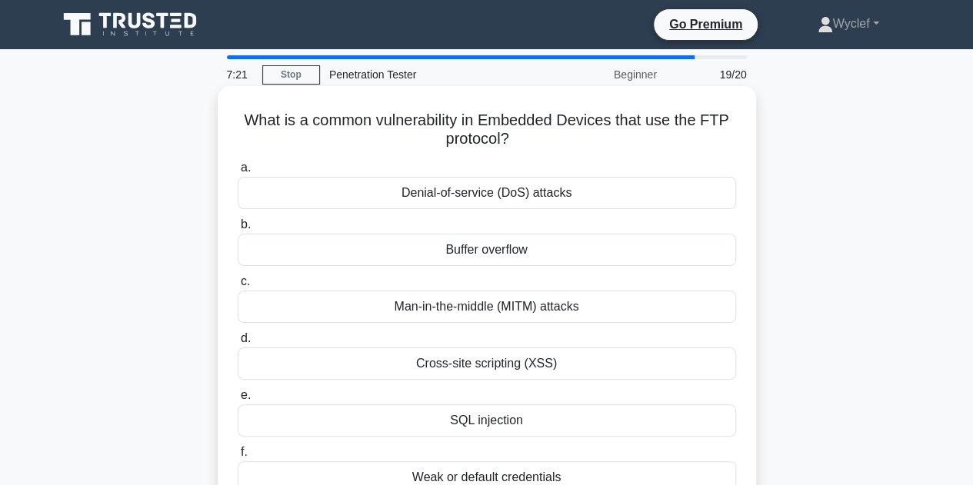
click at [459, 253] on div "Buffer overflow" at bounding box center [487, 250] width 498 height 32
click at [238, 230] on input "b. Buffer overflow" at bounding box center [238, 225] width 0 height 10
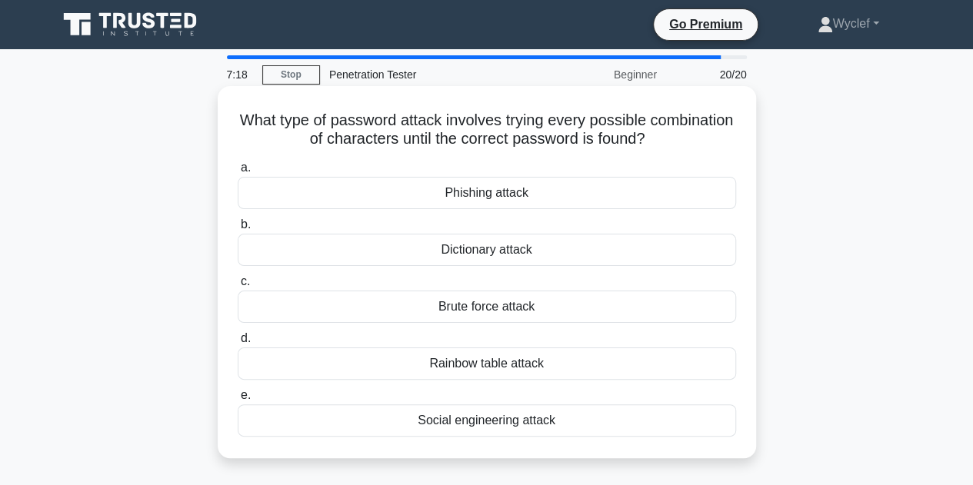
click at [478, 199] on div "Phishing attack" at bounding box center [487, 193] width 498 height 32
click at [238, 173] on input "a. Phishing attack" at bounding box center [238, 168] width 0 height 10
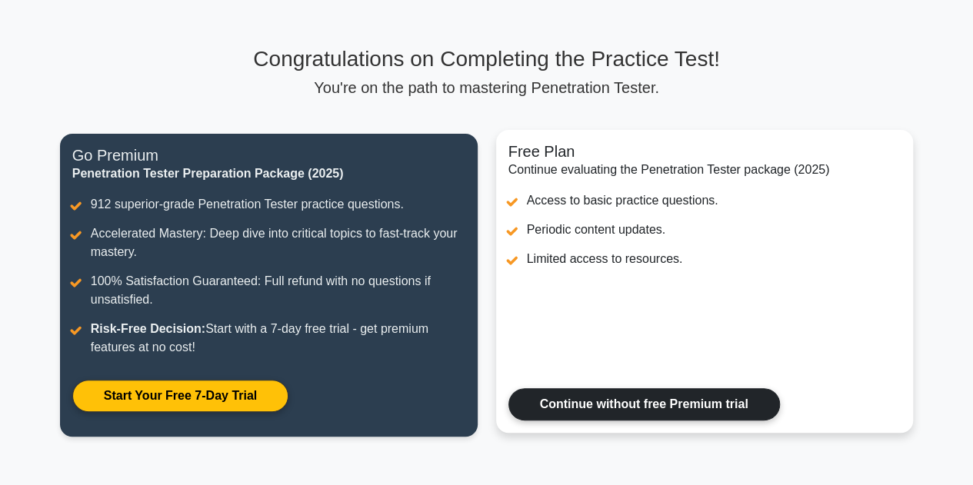
click at [691, 407] on link "Continue without free Premium trial" at bounding box center [643, 404] width 271 height 32
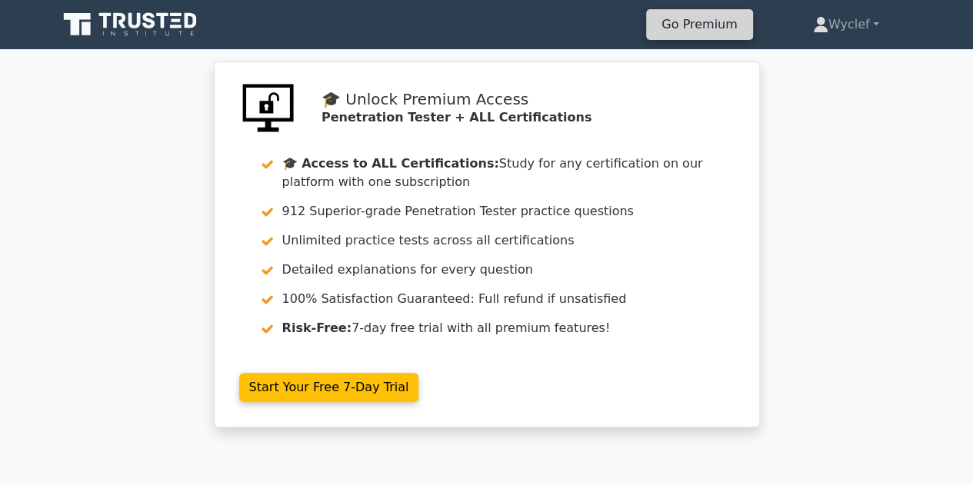
click at [684, 21] on link "Go Premium" at bounding box center [699, 24] width 94 height 21
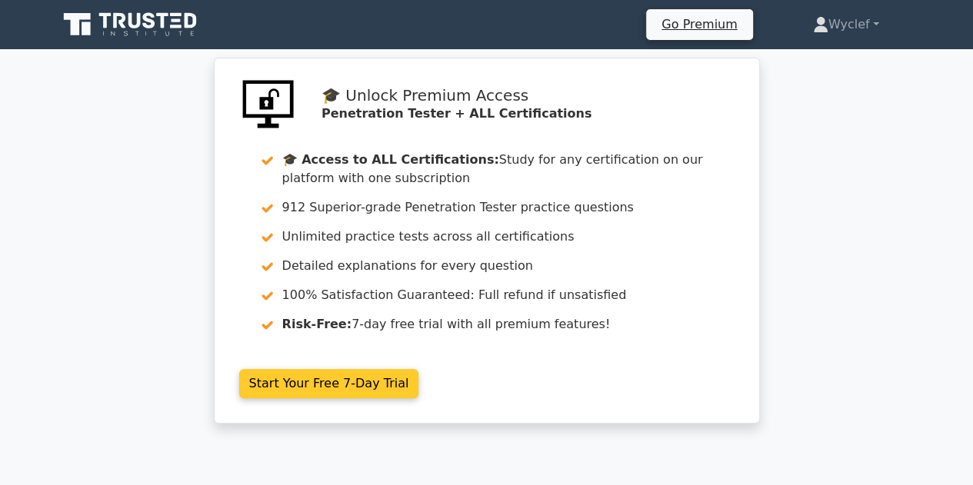
click at [378, 384] on link "Start Your Free 7-Day Trial" at bounding box center [329, 383] width 180 height 29
click at [363, 374] on link "Start Your Free 7-Day Trial" at bounding box center [329, 383] width 180 height 29
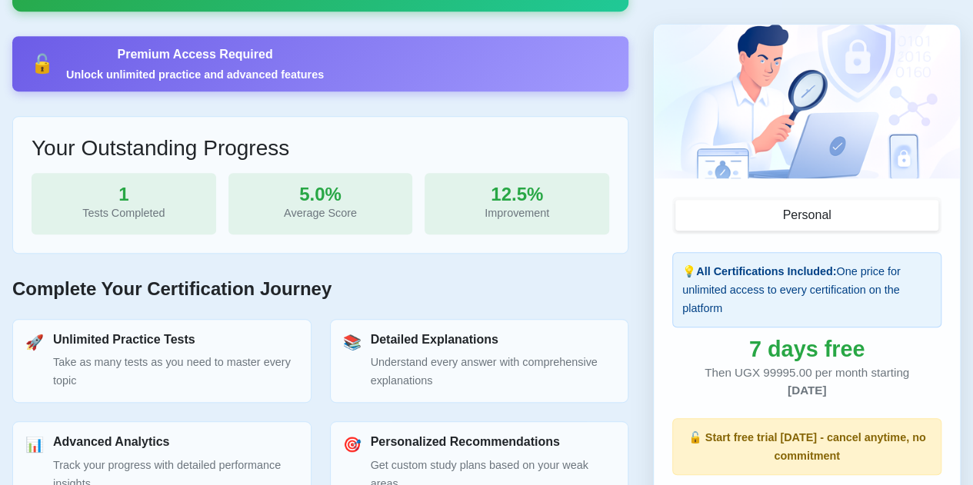
scroll to position [461, 0]
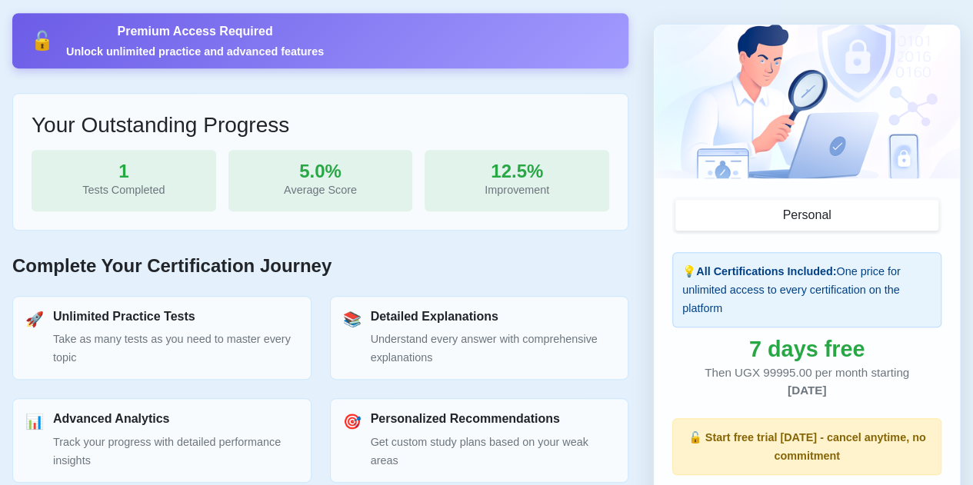
click at [767, 444] on p "🔓 Start free trial [DATE] - cancel anytime, no commitment" at bounding box center [806, 447] width 249 height 37
click at [816, 450] on p "🔓 Start free trial [DATE] - cancel anytime, no commitment" at bounding box center [806, 447] width 249 height 37
drag, startPoint x: 789, startPoint y: 447, endPoint x: 746, endPoint y: 427, distance: 47.8
click at [789, 447] on p "🔓 Start free trial [DATE] - cancel anytime, no commitment" at bounding box center [806, 447] width 249 height 37
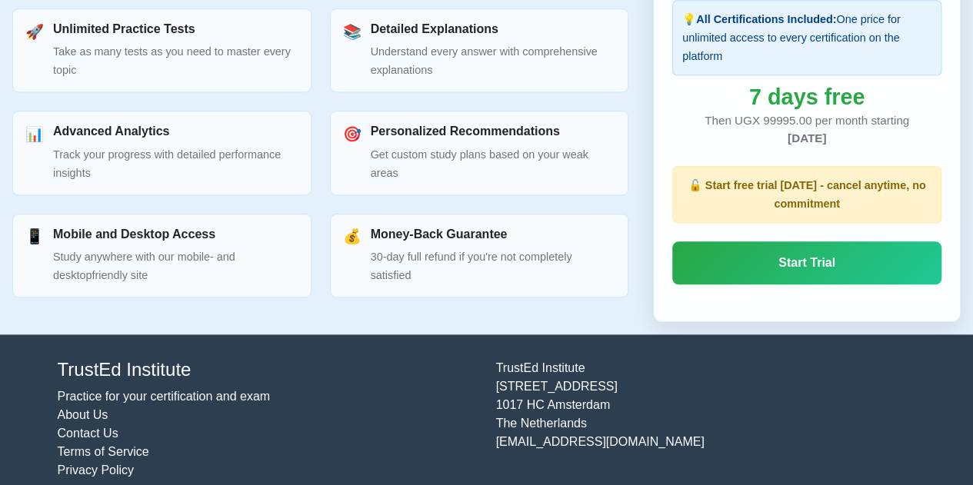
scroll to position [765, 0]
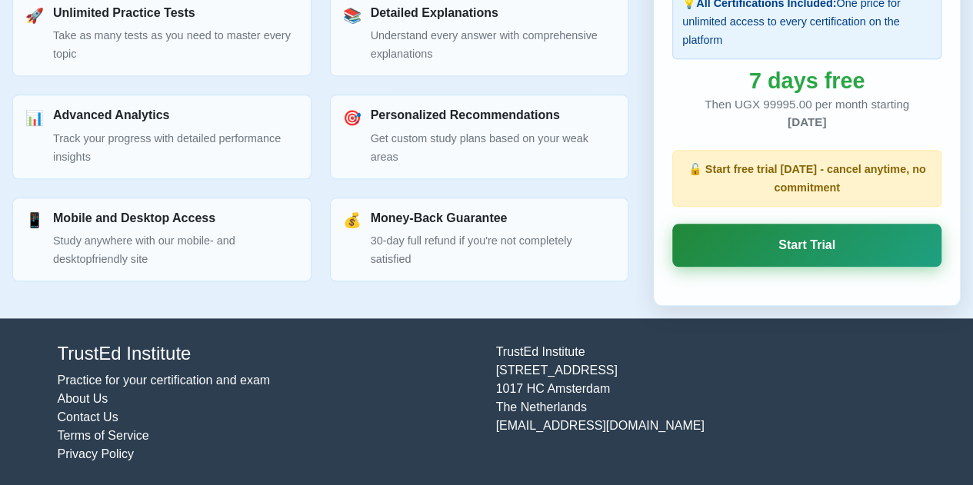
click at [883, 254] on link "Start Trial" at bounding box center [806, 245] width 269 height 43
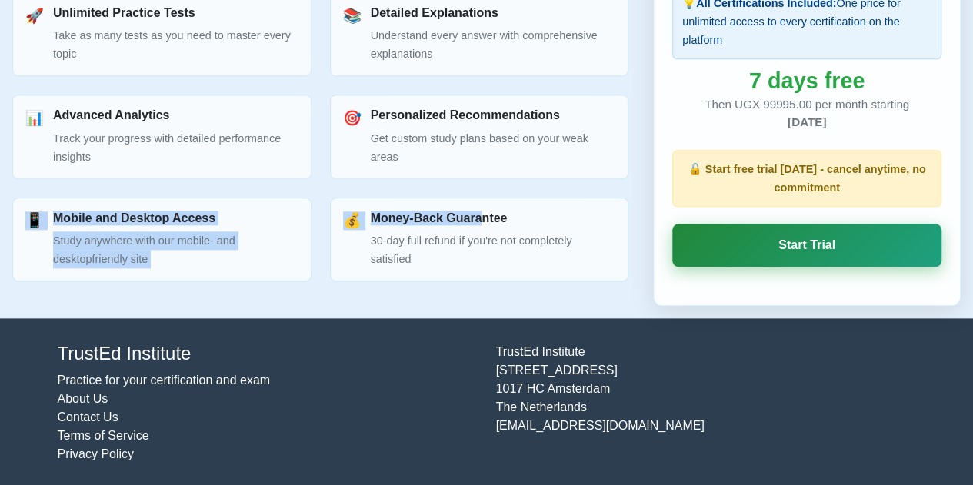
click at [825, 238] on link "Start Trial" at bounding box center [806, 245] width 269 height 43
